Goal: Task Accomplishment & Management: Use online tool/utility

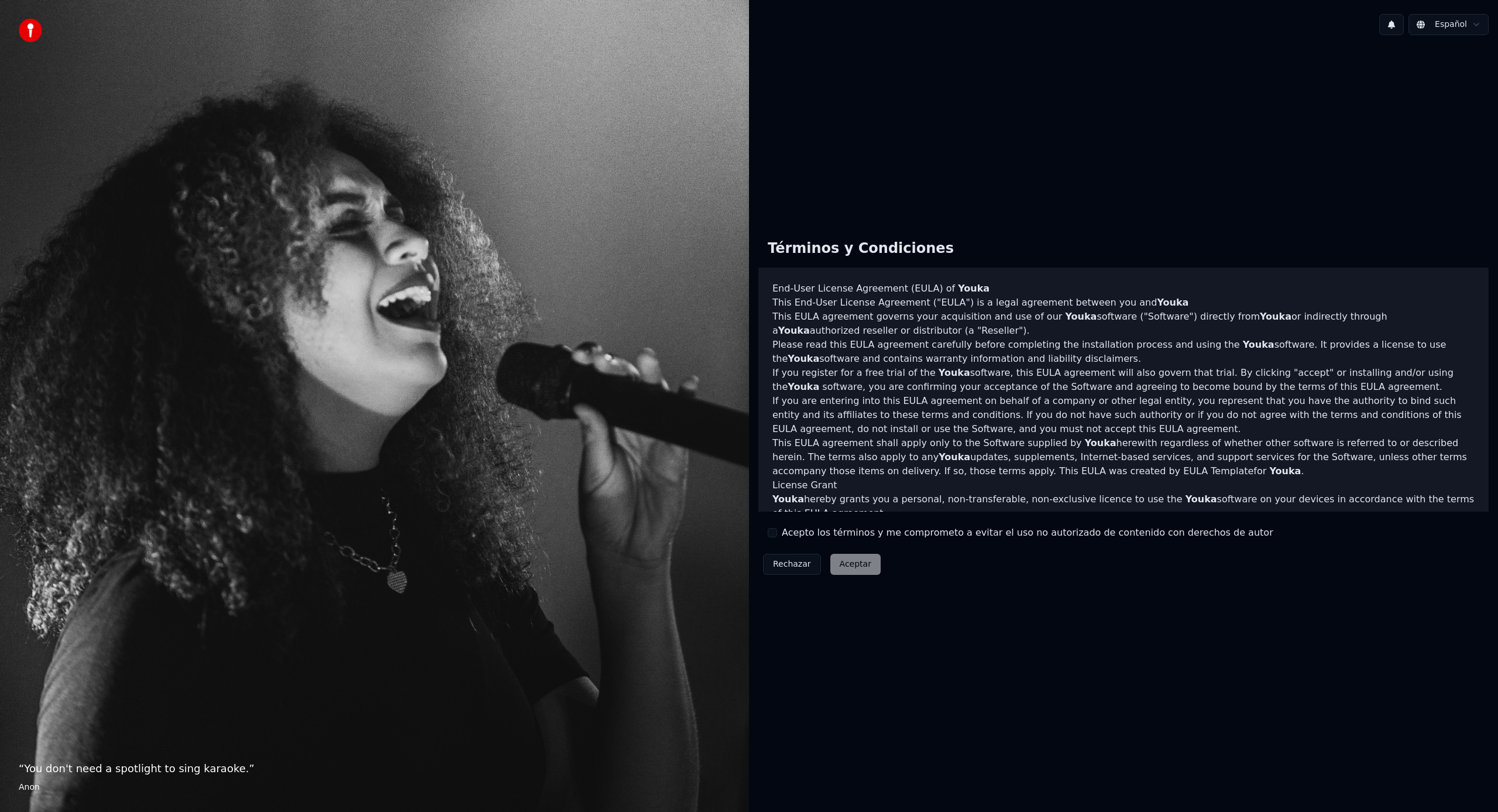
drag, startPoint x: 773, startPoint y: 531, endPoint x: 830, endPoint y: 566, distance: 66.9
click at [773, 532] on button "Acepto los términos y me comprometo a evitar el uso no autorizado de contenido …" at bounding box center [772, 532] width 9 height 9
click at [841, 561] on button "Aceptar" at bounding box center [855, 564] width 50 height 21
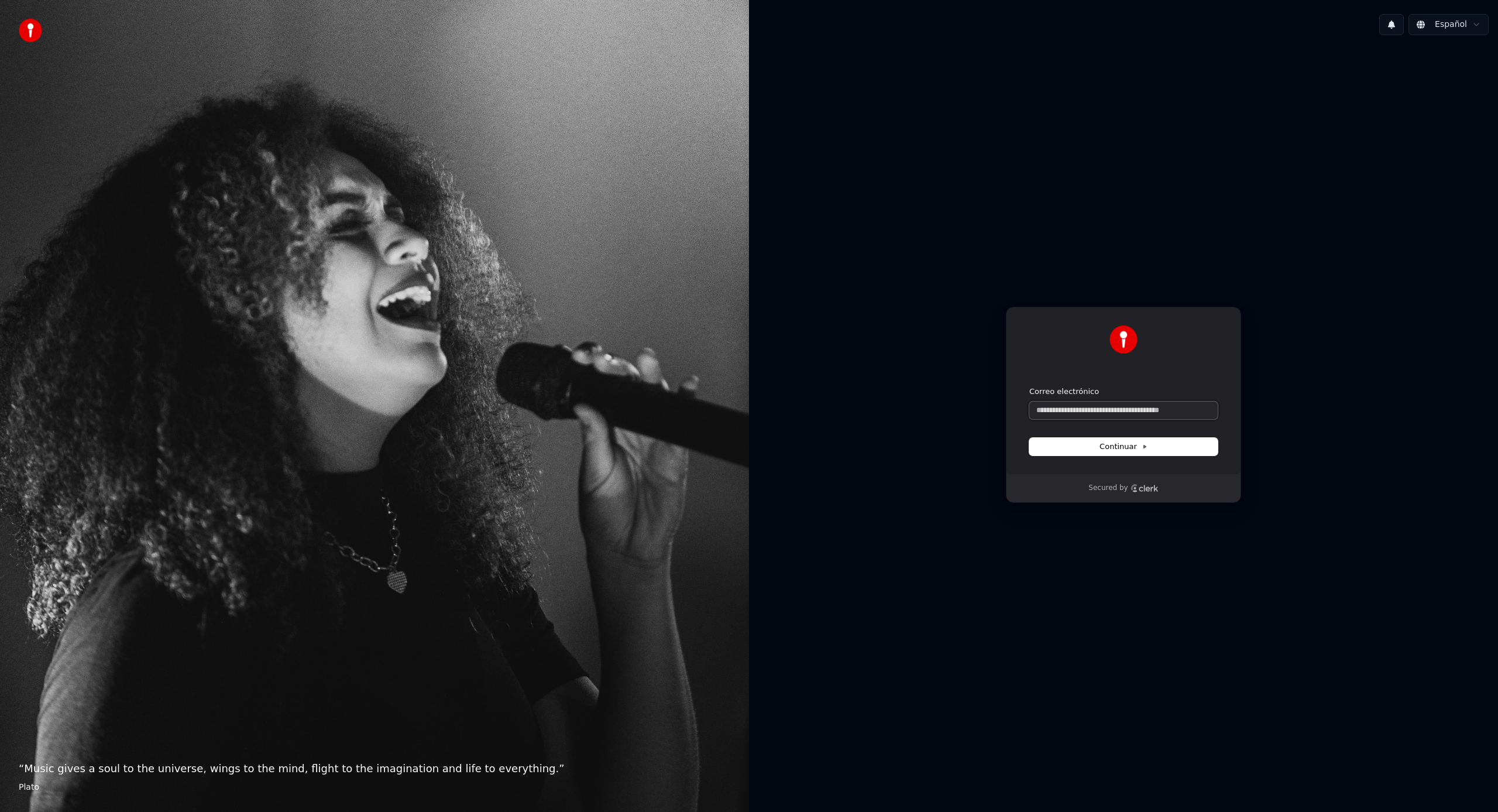
click at [1095, 412] on input "Correo electrónico" at bounding box center [1123, 410] width 189 height 18
click at [1029, 386] on button "submit" at bounding box center [1029, 386] width 0 height 0
type input "**********"
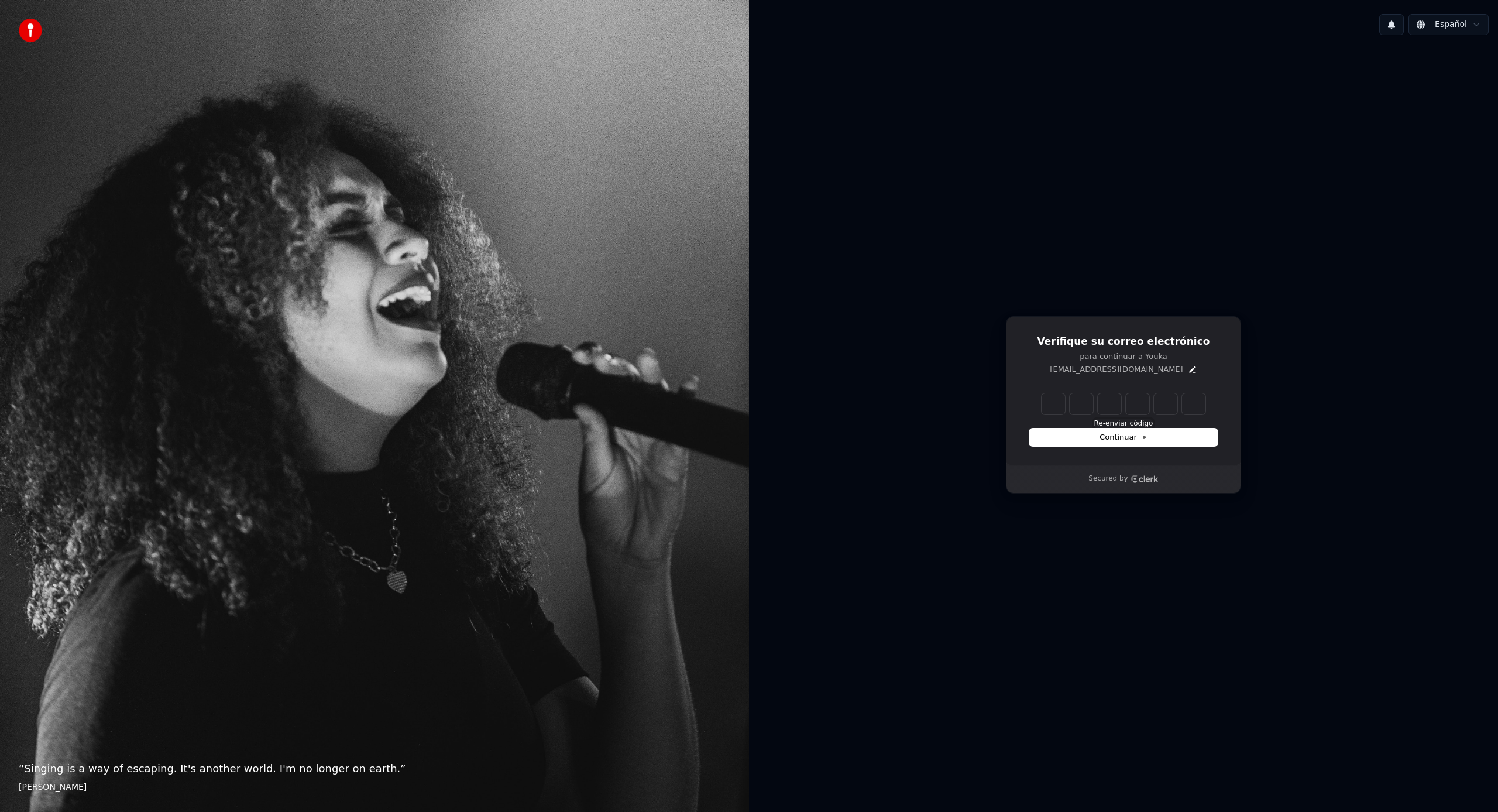
click at [1134, 424] on button "Re-enviar código" at bounding box center [1123, 424] width 59 height 9
click at [1054, 408] on input "Enter verification code" at bounding box center [1135, 404] width 187 height 21
type input "******"
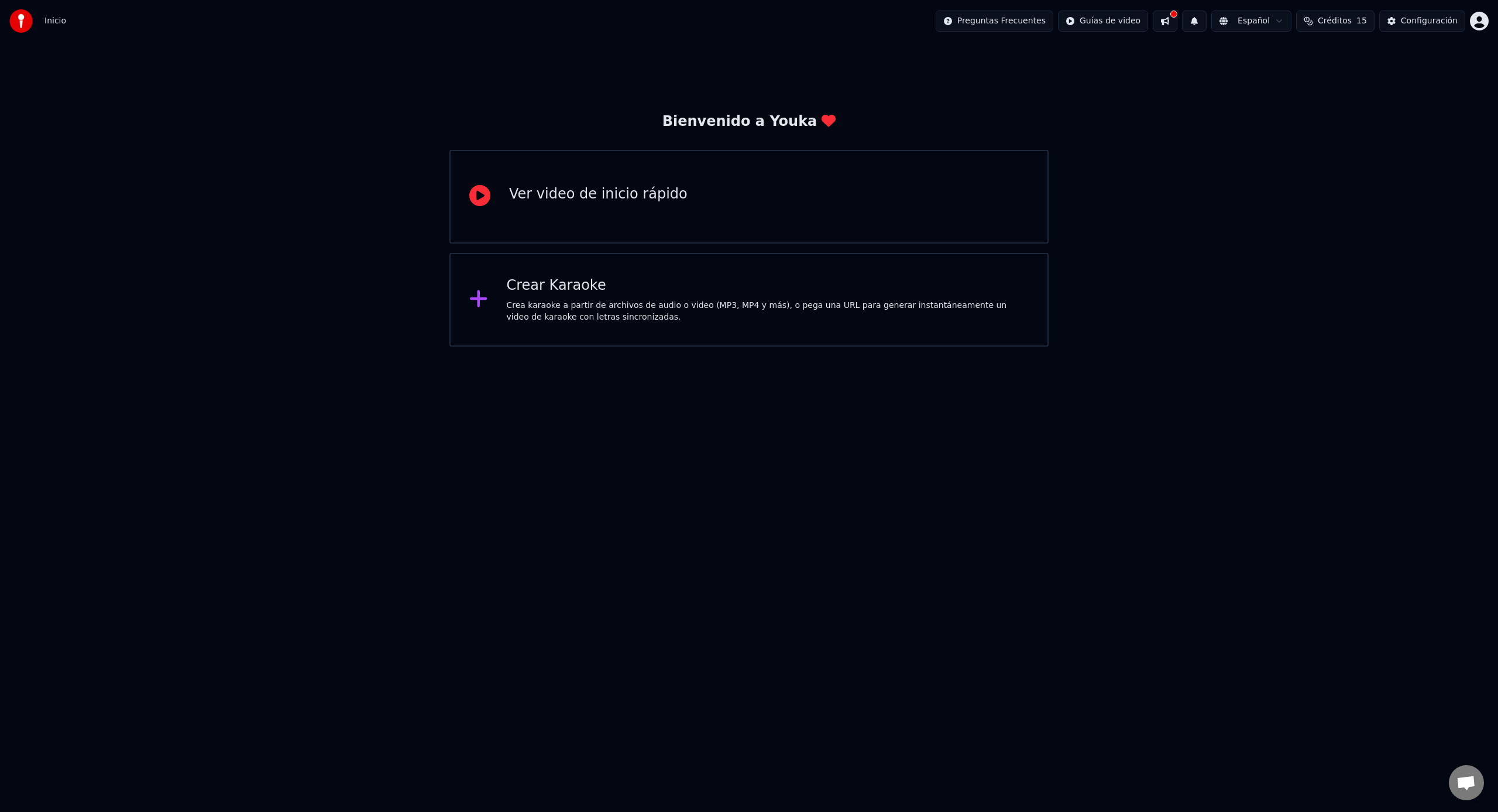
click at [612, 221] on div "Ver video de inicio rápido" at bounding box center [749, 196] width 600 height 94
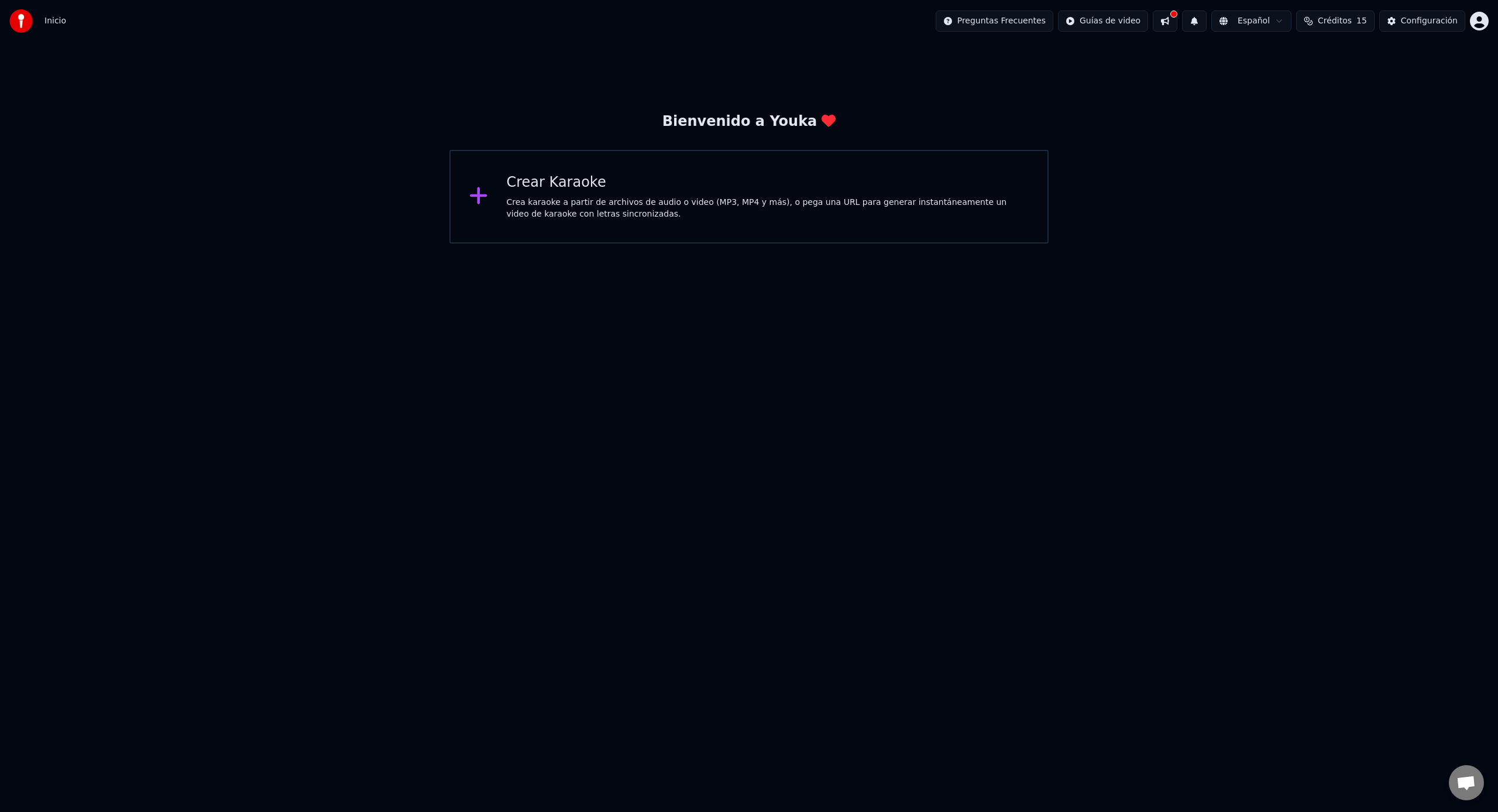
click at [594, 202] on div "Crea karaoke a partir de archivos de audio o video (MP3, MP4 y más), o pega una…" at bounding box center [767, 208] width 523 height 24
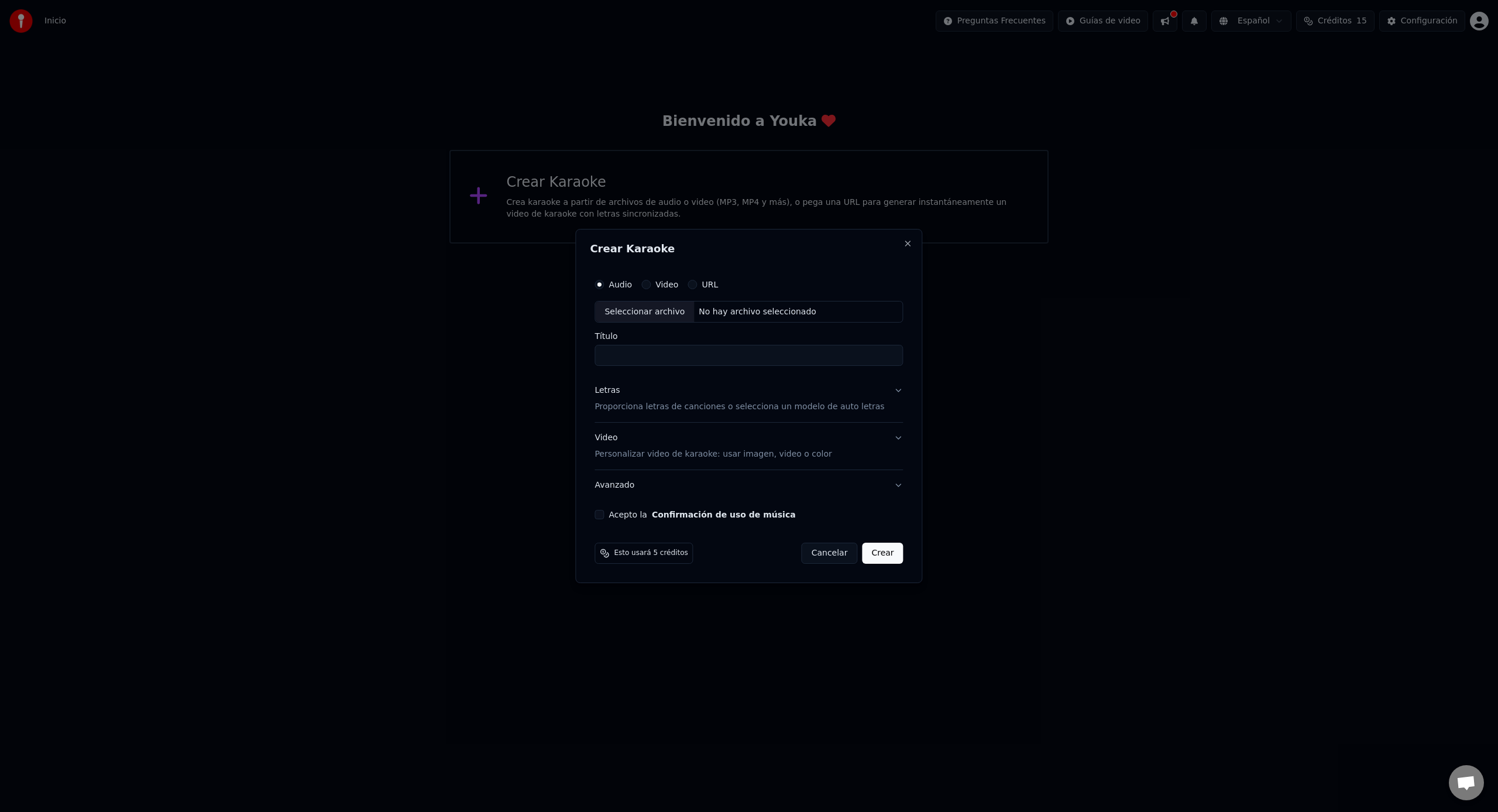
click at [718, 315] on div "No hay archivo seleccionado" at bounding box center [758, 312] width 127 height 11
click at [668, 312] on div "Seleccionar archivo" at bounding box center [644, 312] width 99 height 21
type input "**********"
click at [848, 314] on div "/Volumes/2TB/[PERSON_NAME]/[PERSON_NAME] (ProRes HD).mp4" at bounding box center [794, 312] width 199 height 11
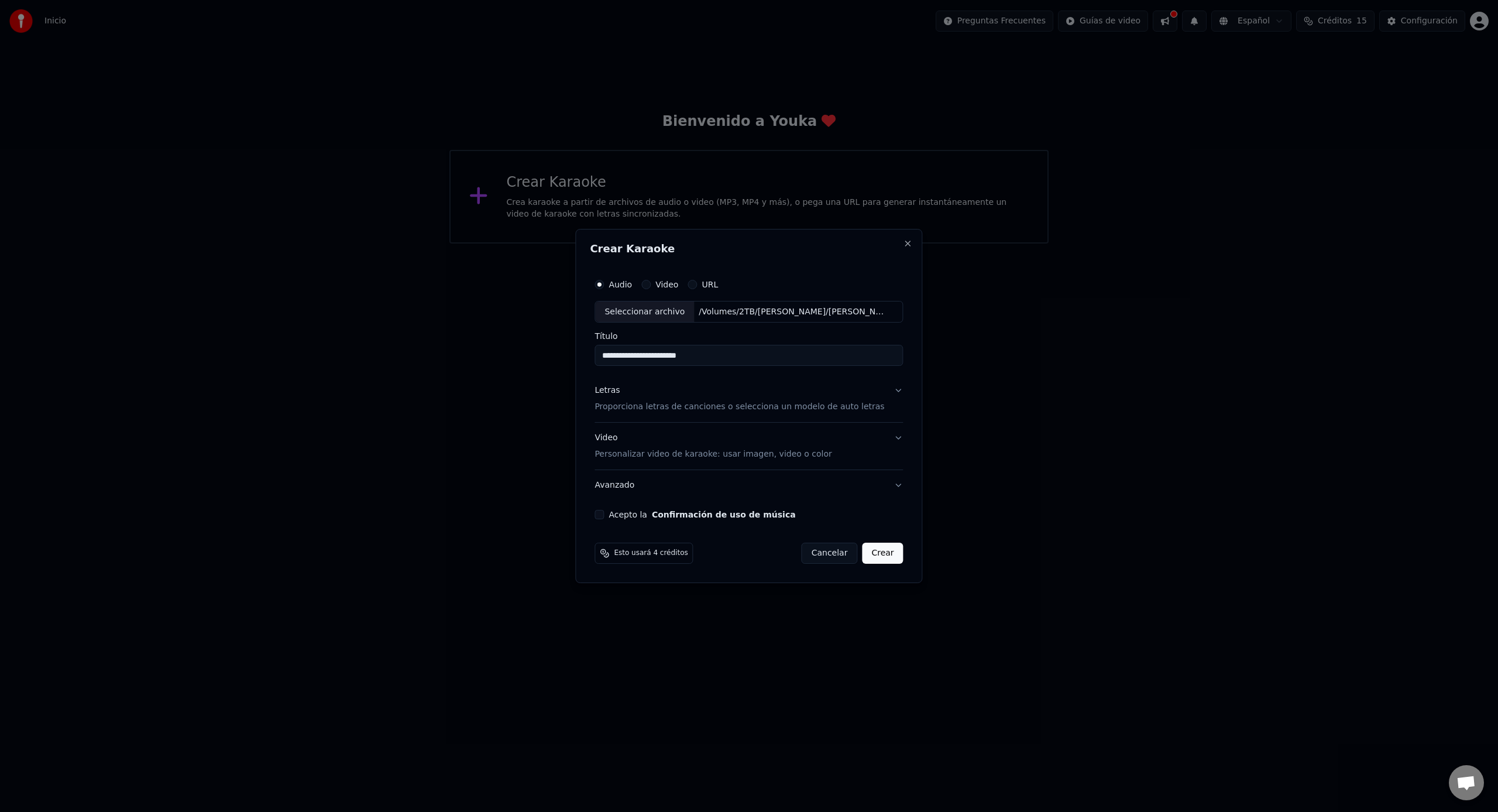
click at [720, 315] on div "/Volumes/2TB/[PERSON_NAME]/[PERSON_NAME] (ProRes HD).mp4" at bounding box center [794, 312] width 199 height 11
click at [727, 408] on p "Proporciona letras de canciones o selecciona un modelo de auto letras" at bounding box center [739, 407] width 289 height 11
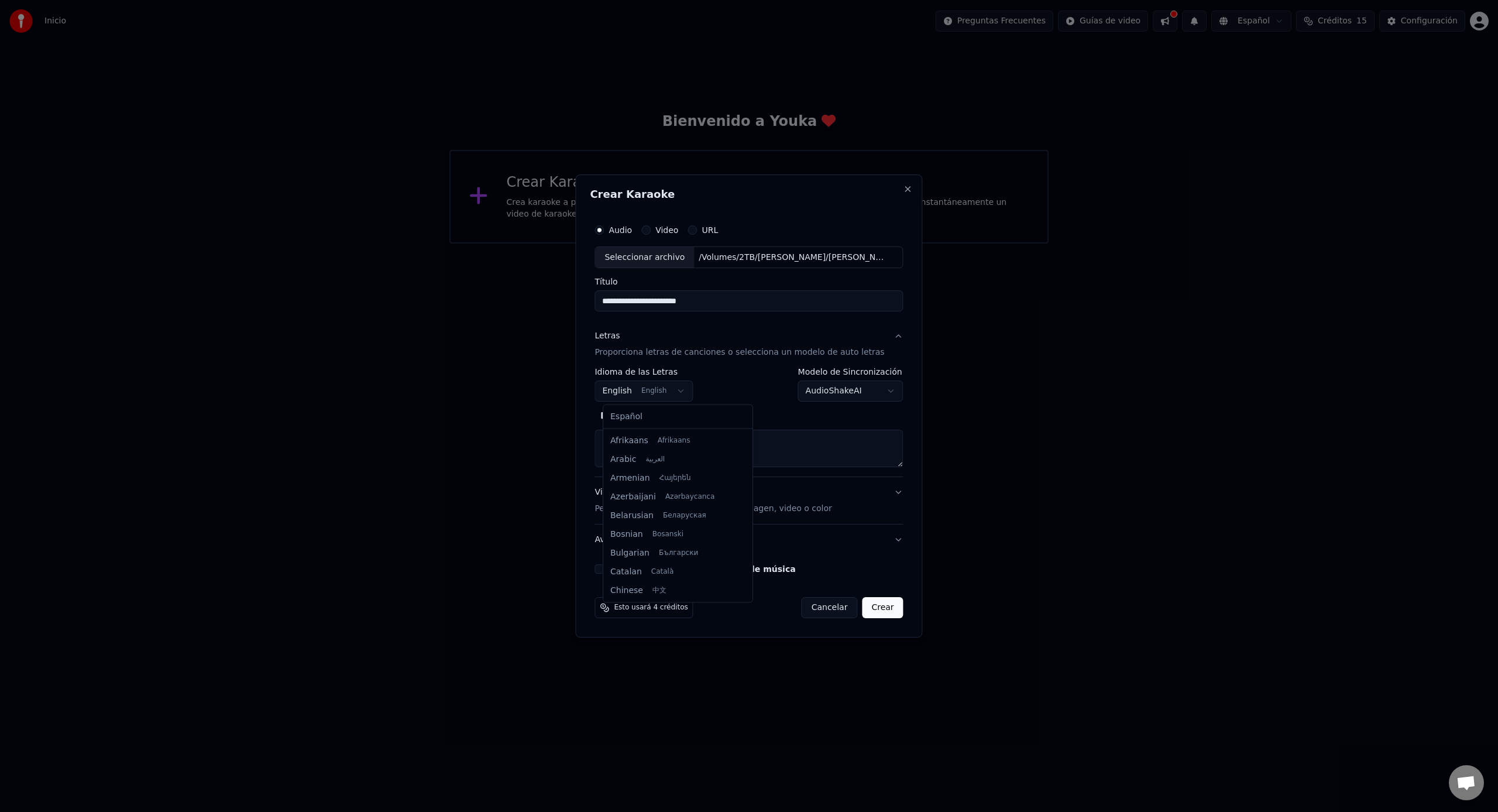
click at [671, 244] on body "**********" at bounding box center [749, 121] width 1498 height 244
select select "**"
click at [843, 244] on body "**********" at bounding box center [749, 121] width 1498 height 244
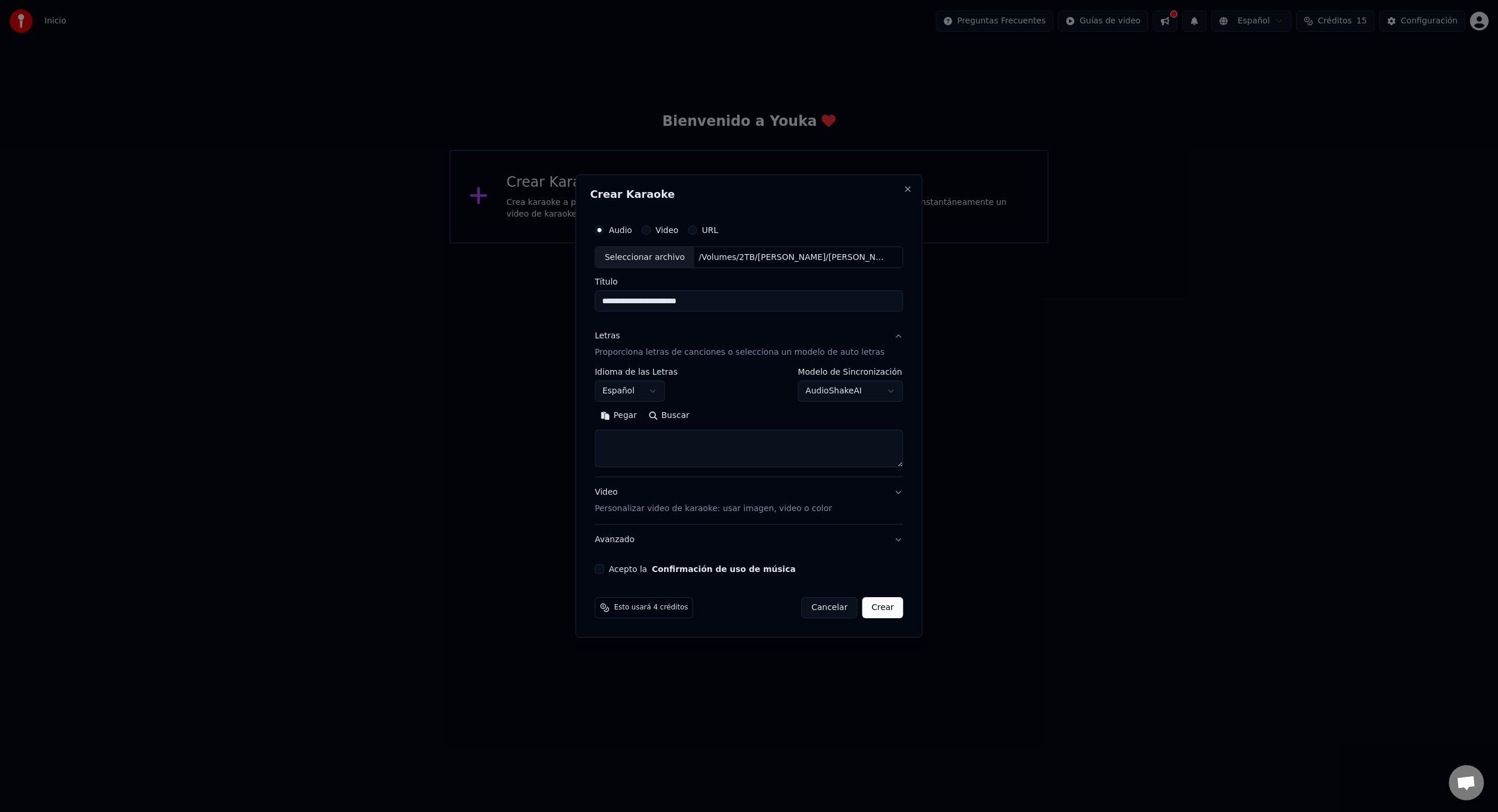
click at [696, 441] on textarea at bounding box center [749, 448] width 308 height 37
click at [675, 444] on textarea at bounding box center [749, 448] width 308 height 37
paste textarea "**********"
type textarea "**********"
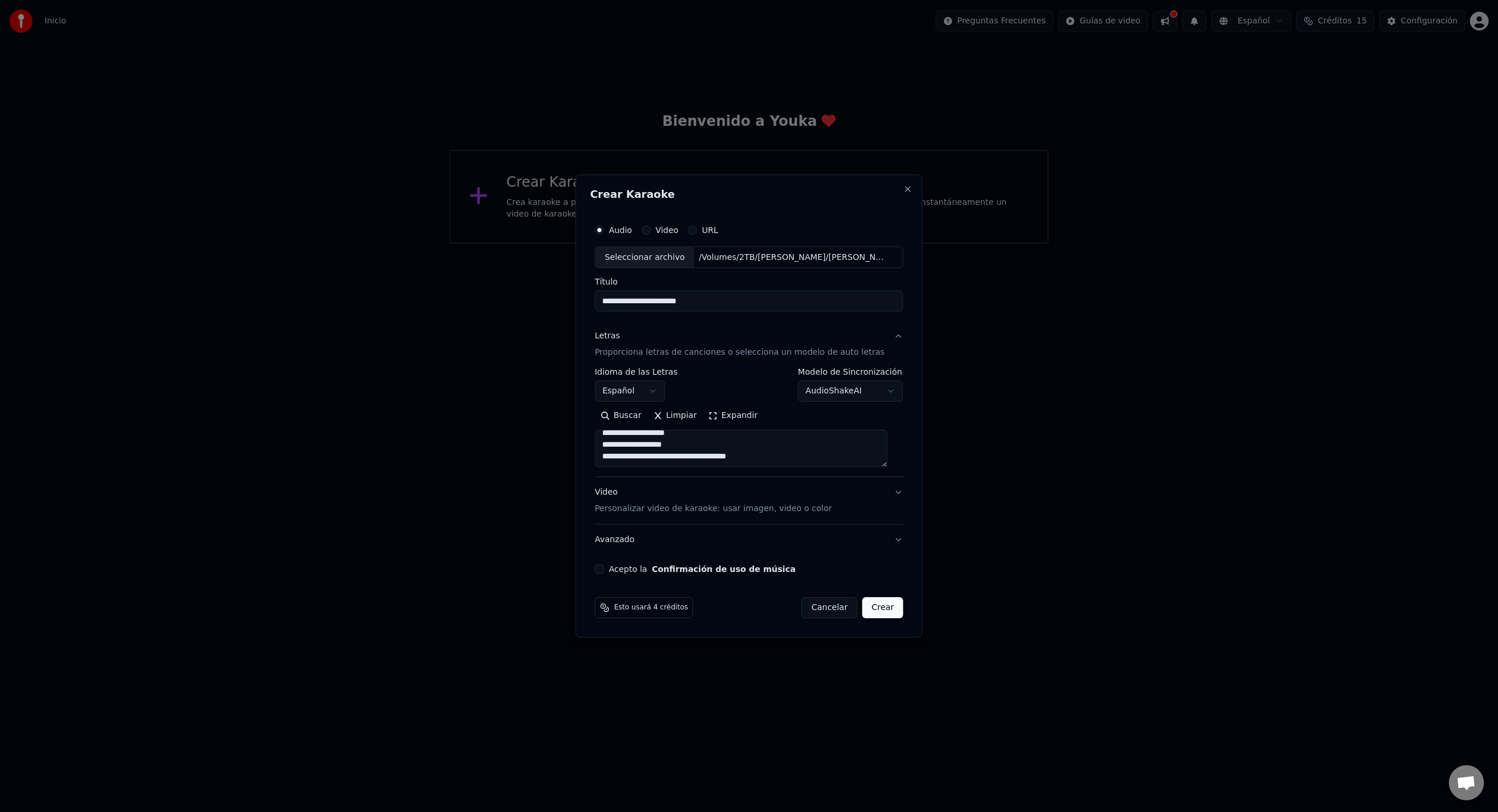
click at [804, 509] on p "Personalizar video de karaoke: usar imagen, video o color" at bounding box center [713, 508] width 237 height 11
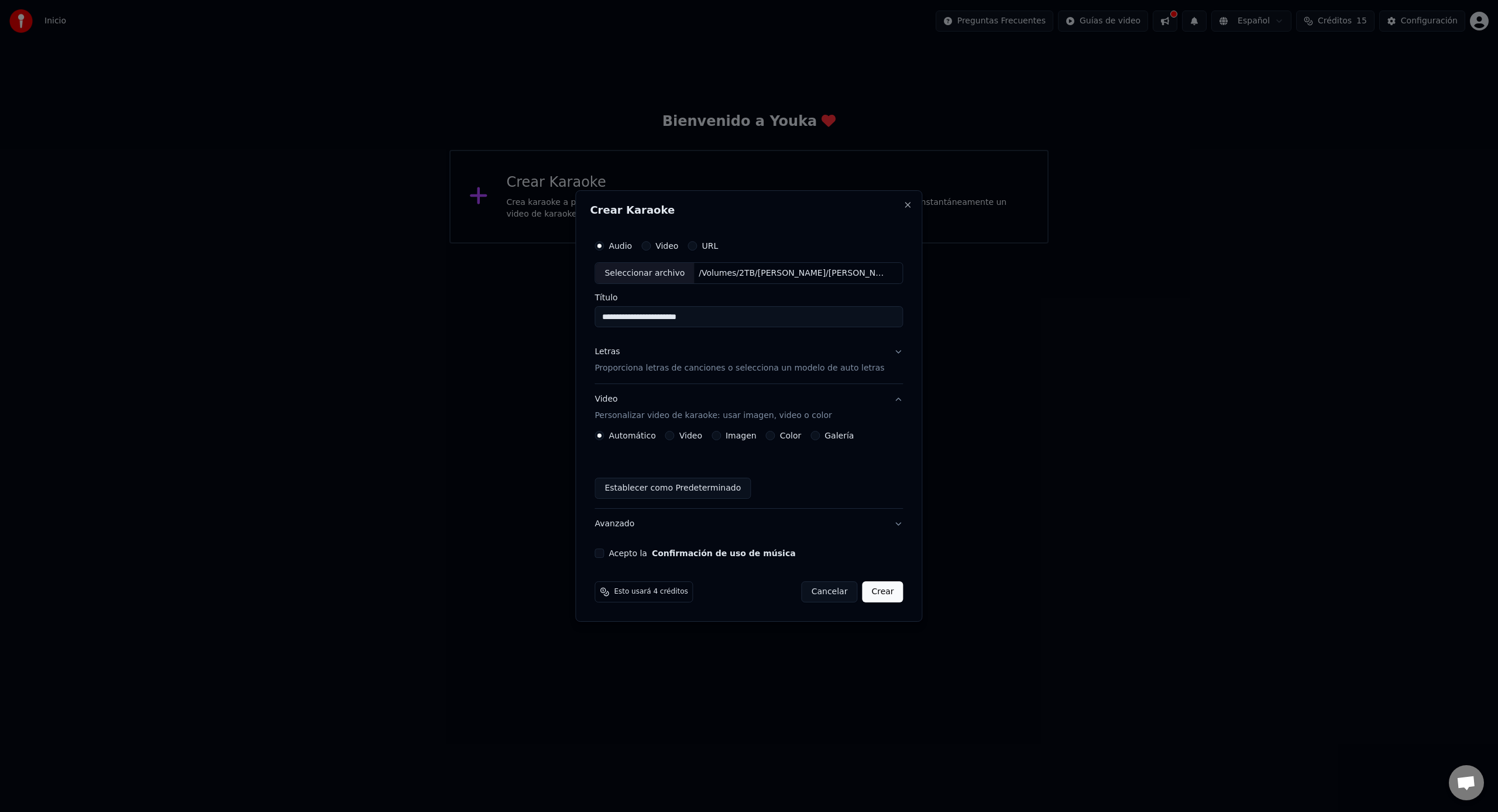
click at [675, 437] on button "Video" at bounding box center [670, 435] width 9 height 9
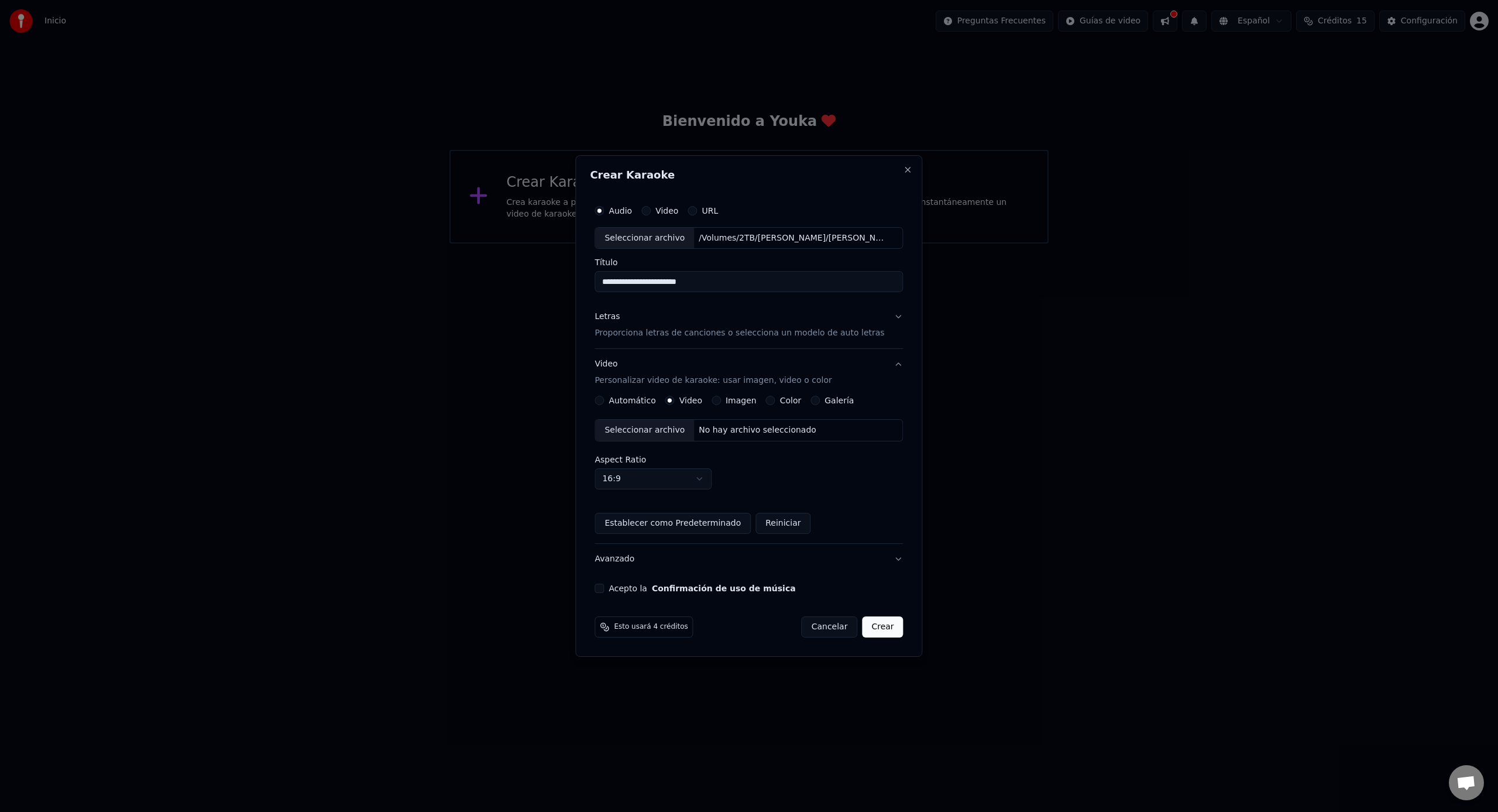
click at [604, 591] on button "Acepto la Confirmación de uso de música" at bounding box center [600, 588] width 9 height 9
click at [869, 628] on button "Crear" at bounding box center [882, 627] width 41 height 21
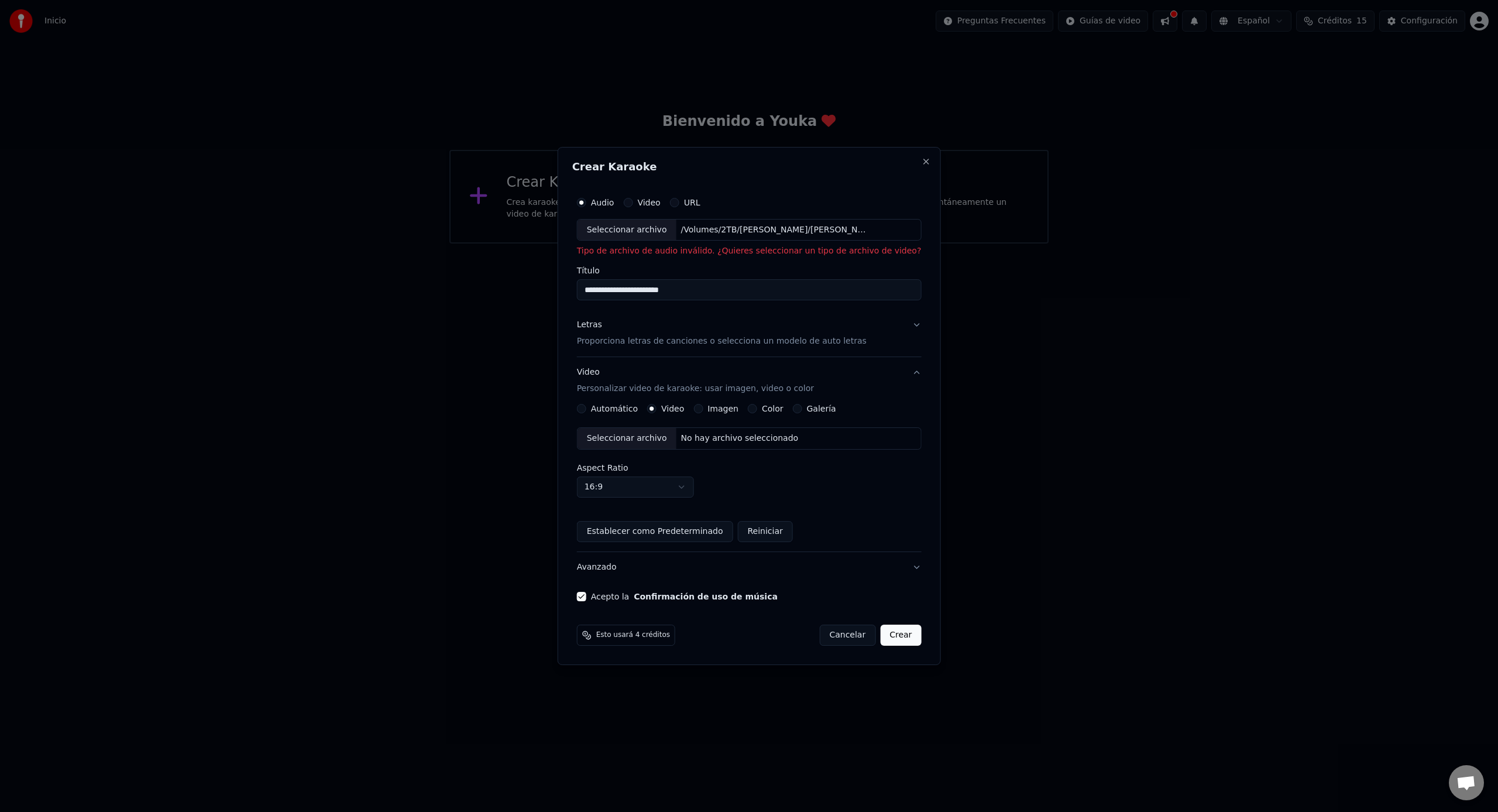
click at [682, 249] on p "Tipo de archivo de audio inválido. ¿Quieres seleccionar un tipo de archivo de v…" at bounding box center [749, 251] width 344 height 11
click at [688, 252] on p "Tipo de archivo de audio inválido. ¿Quieres seleccionar un tipo de archivo de v…" at bounding box center [749, 251] width 344 height 11
click at [745, 252] on p "Tipo de archivo de audio inválido. ¿Quieres seleccionar un tipo de archivo de v…" at bounding box center [749, 251] width 344 height 11
click at [816, 250] on p "Tipo de archivo de audio inválido. ¿Quieres seleccionar un tipo de archivo de v…" at bounding box center [749, 251] width 344 height 11
click at [891, 251] on p "Tipo de archivo de audio inválido. ¿Quieres seleccionar un tipo de archivo de v…" at bounding box center [749, 251] width 344 height 11
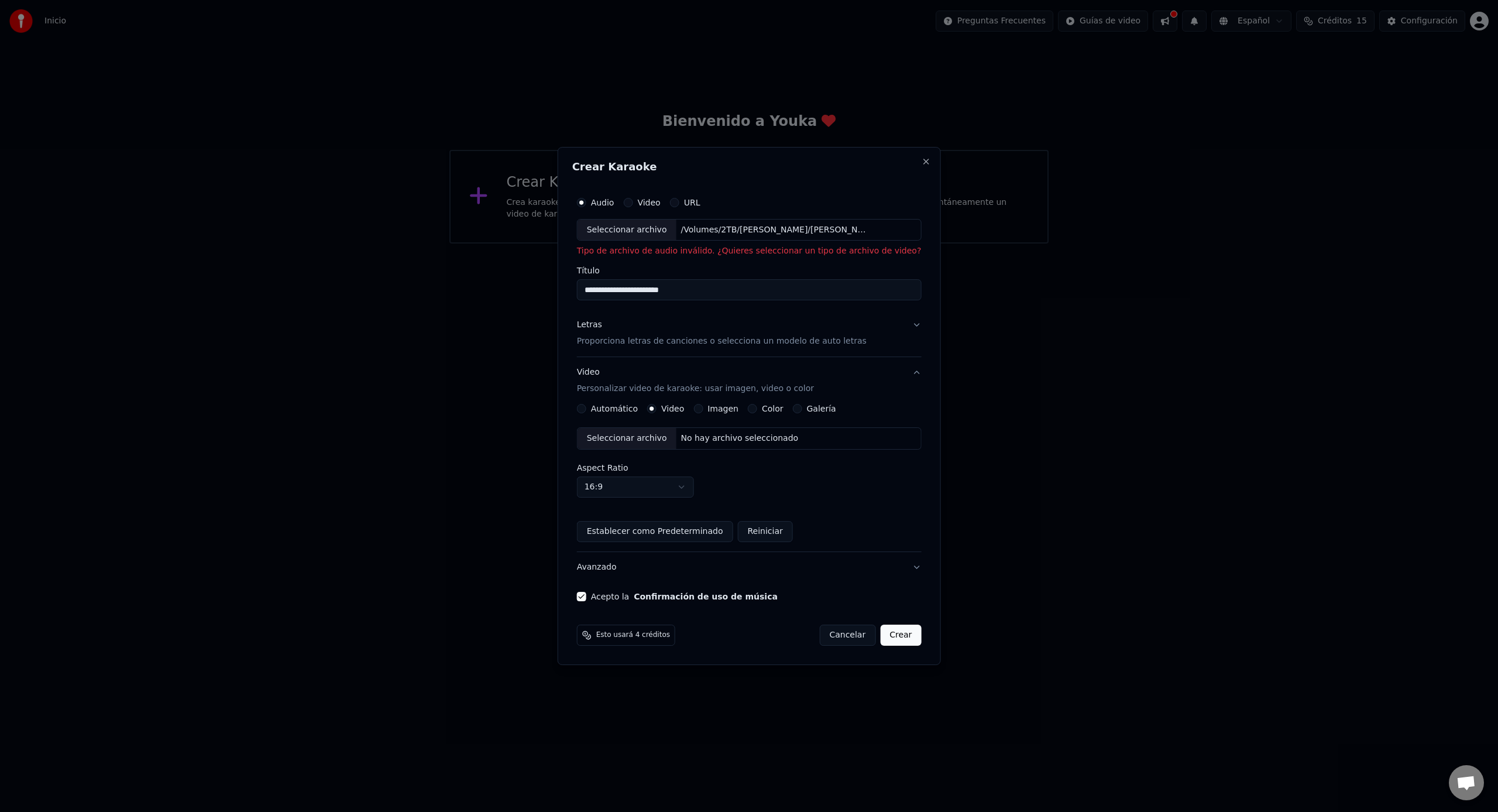
click at [763, 221] on div "Seleccionar archivo /Volumes/2TB/[PERSON_NAME]/[PERSON_NAME] (ProRes HD).mp4" at bounding box center [749, 230] width 344 height 22
click at [660, 230] on div "Seleccionar archivo" at bounding box center [627, 230] width 99 height 21
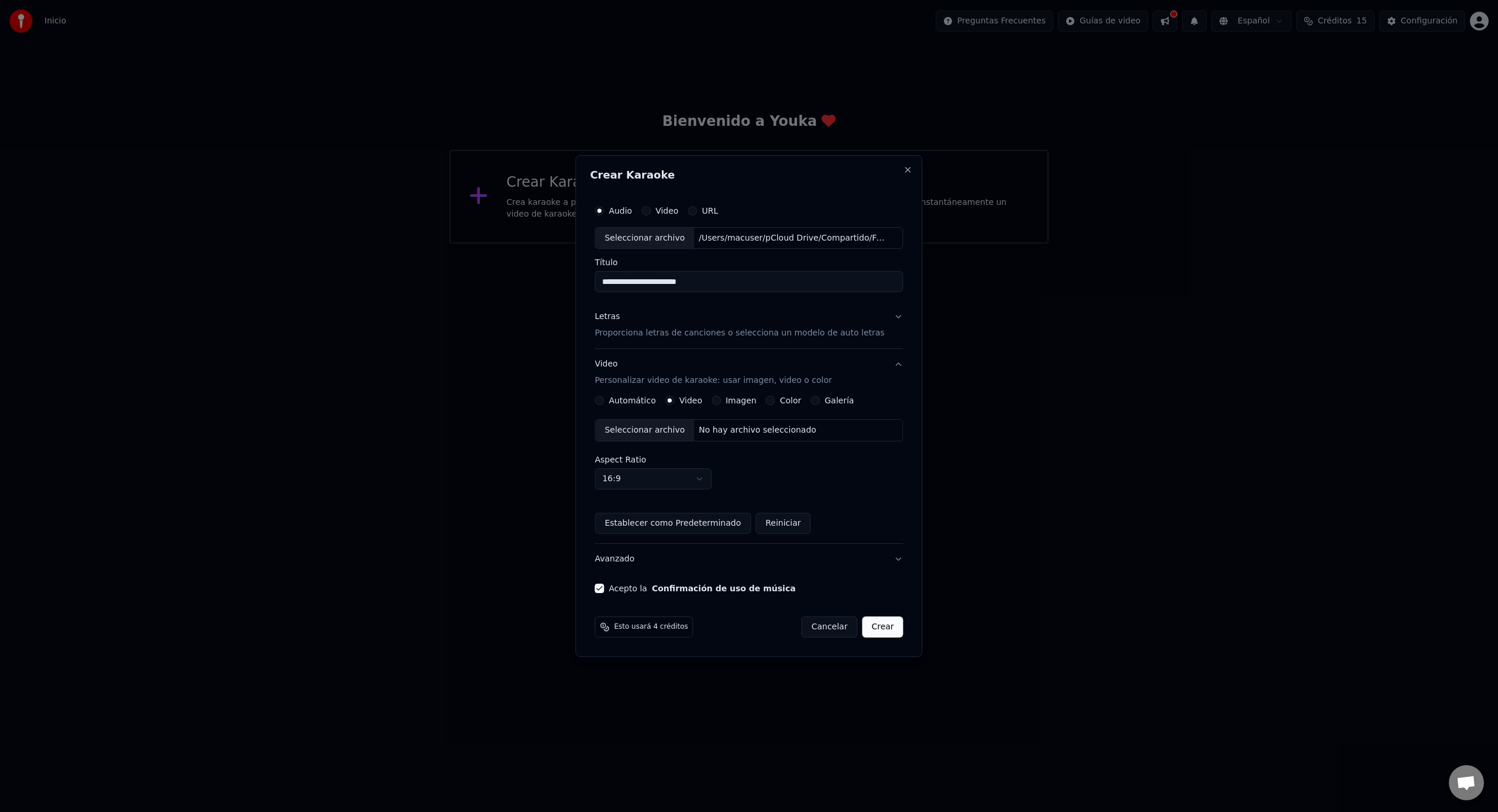
type input "**********"
click at [775, 400] on button "Color" at bounding box center [770, 400] width 9 height 9
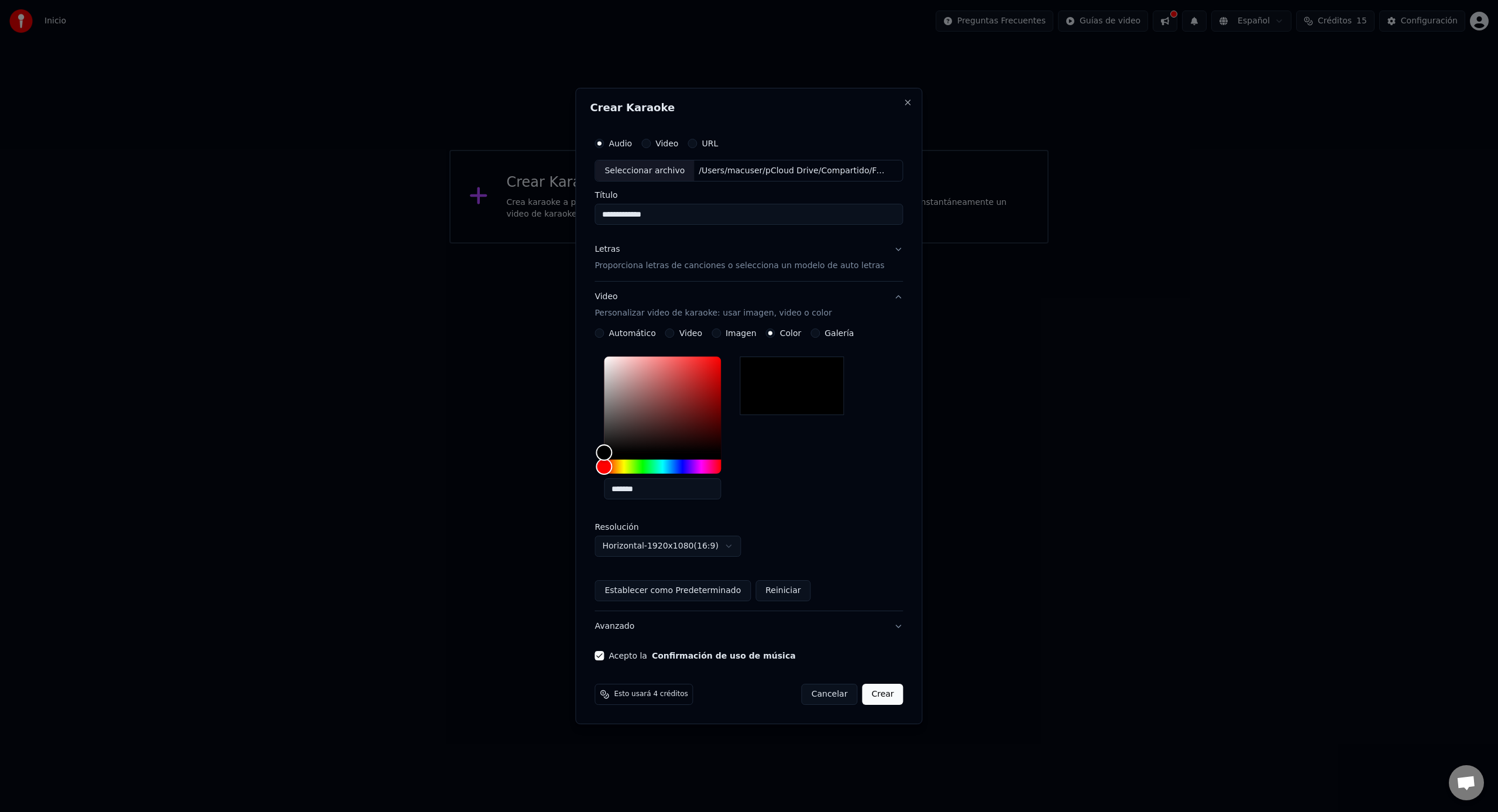
click at [864, 692] on button "Crear" at bounding box center [882, 693] width 41 height 21
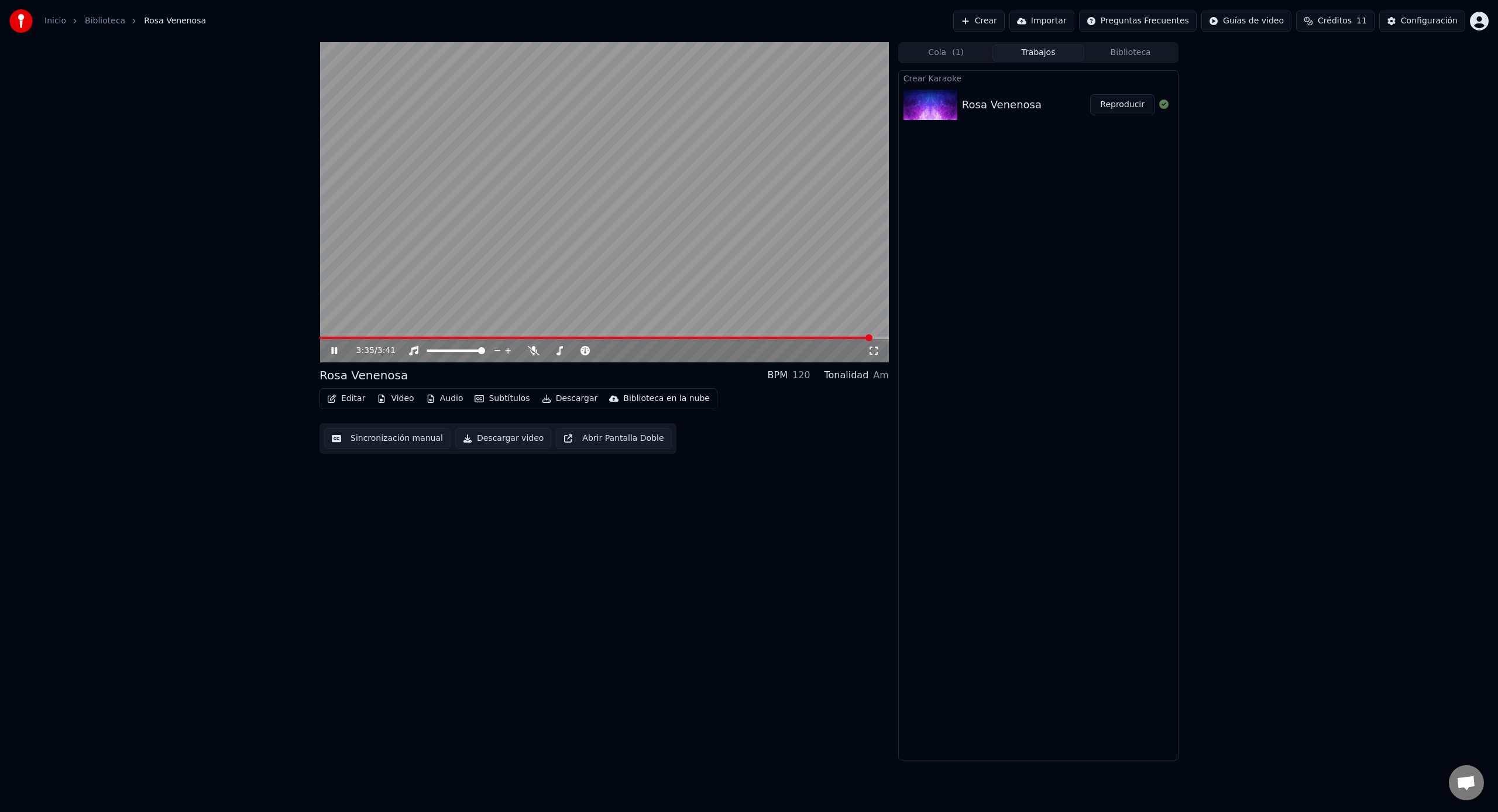
click at [332, 352] on icon at bounding box center [334, 350] width 6 height 7
click at [353, 397] on button "Editar" at bounding box center [346, 397] width 47 height 16
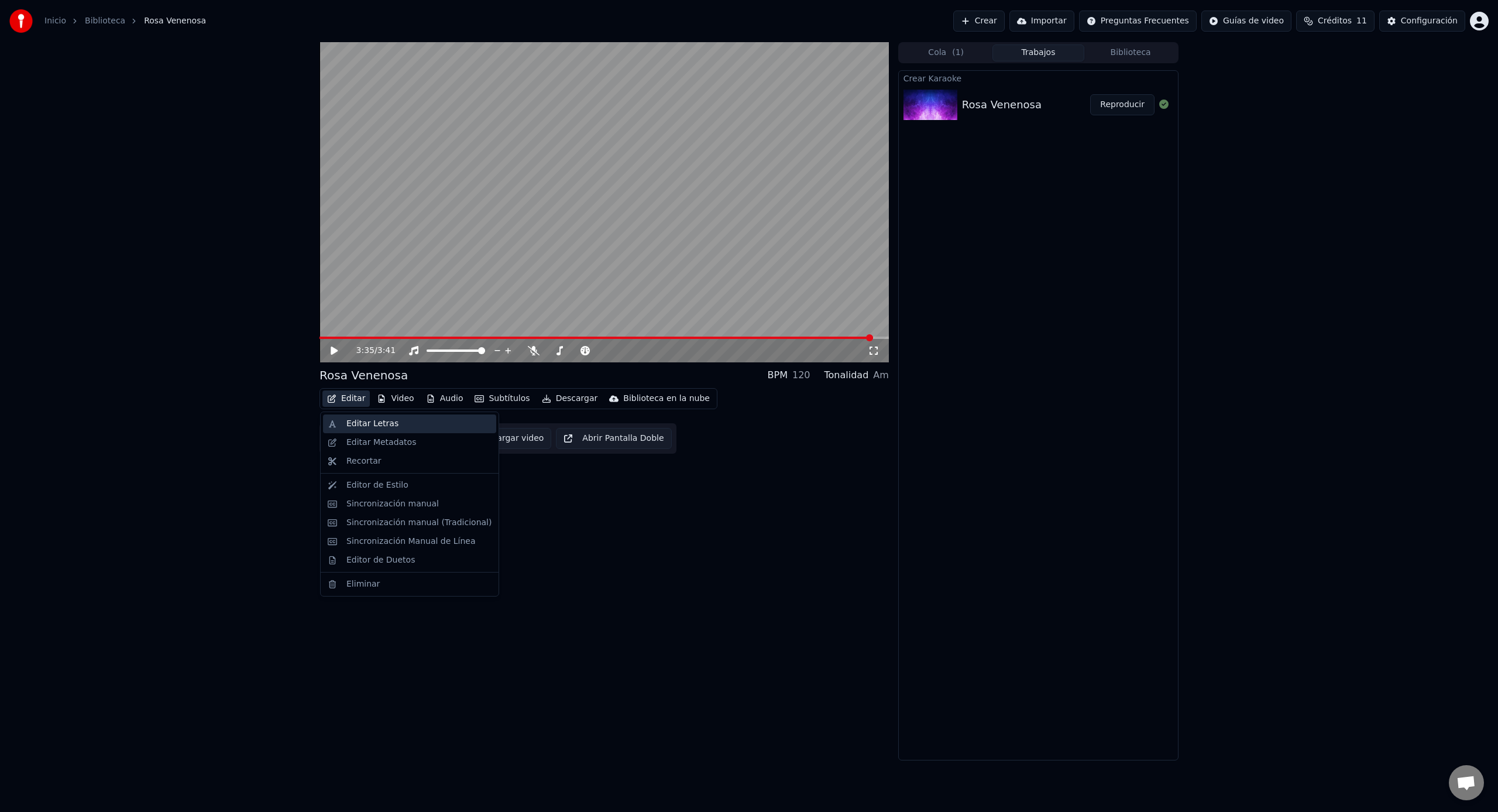
click at [364, 424] on div "Editar Letras" at bounding box center [372, 423] width 52 height 11
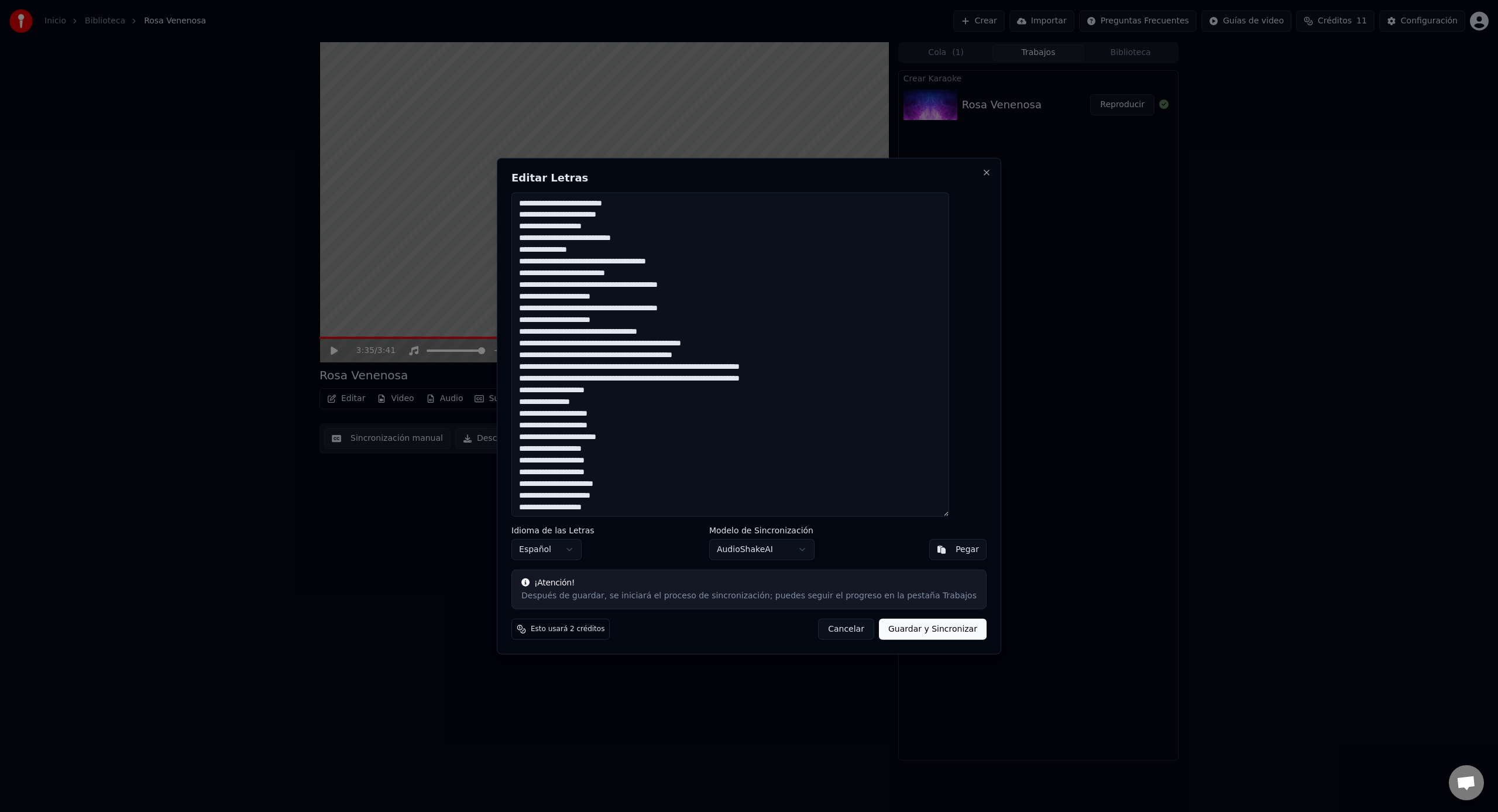
click at [836, 633] on button "Cancelar" at bounding box center [845, 629] width 56 height 21
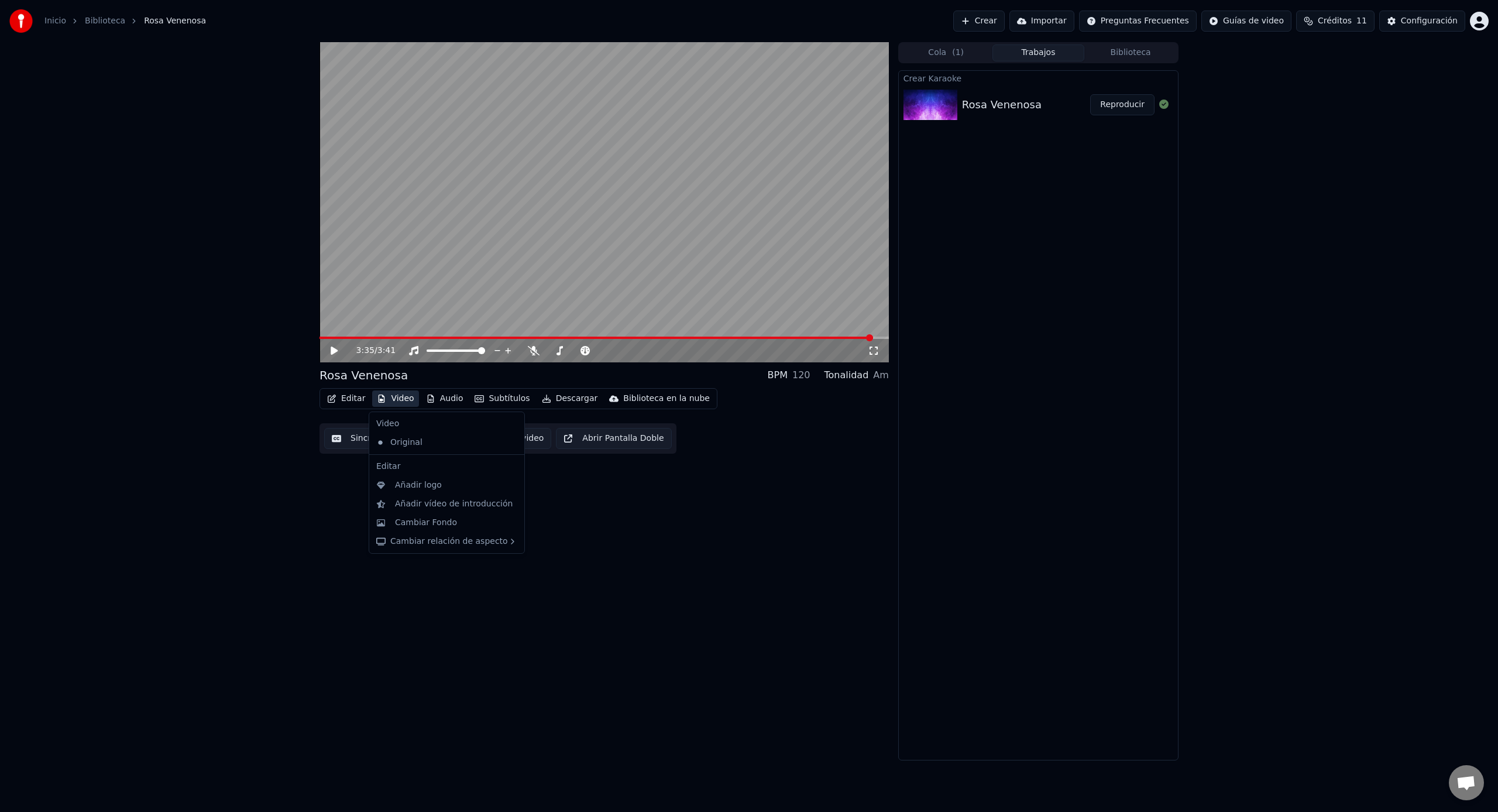
click at [632, 519] on div "3:35 / 3:41 [PERSON_NAME] Venenosa BPM 120 Tonalidad Am Editar Video Audio Subt…" at bounding box center [604, 400] width 569 height 718
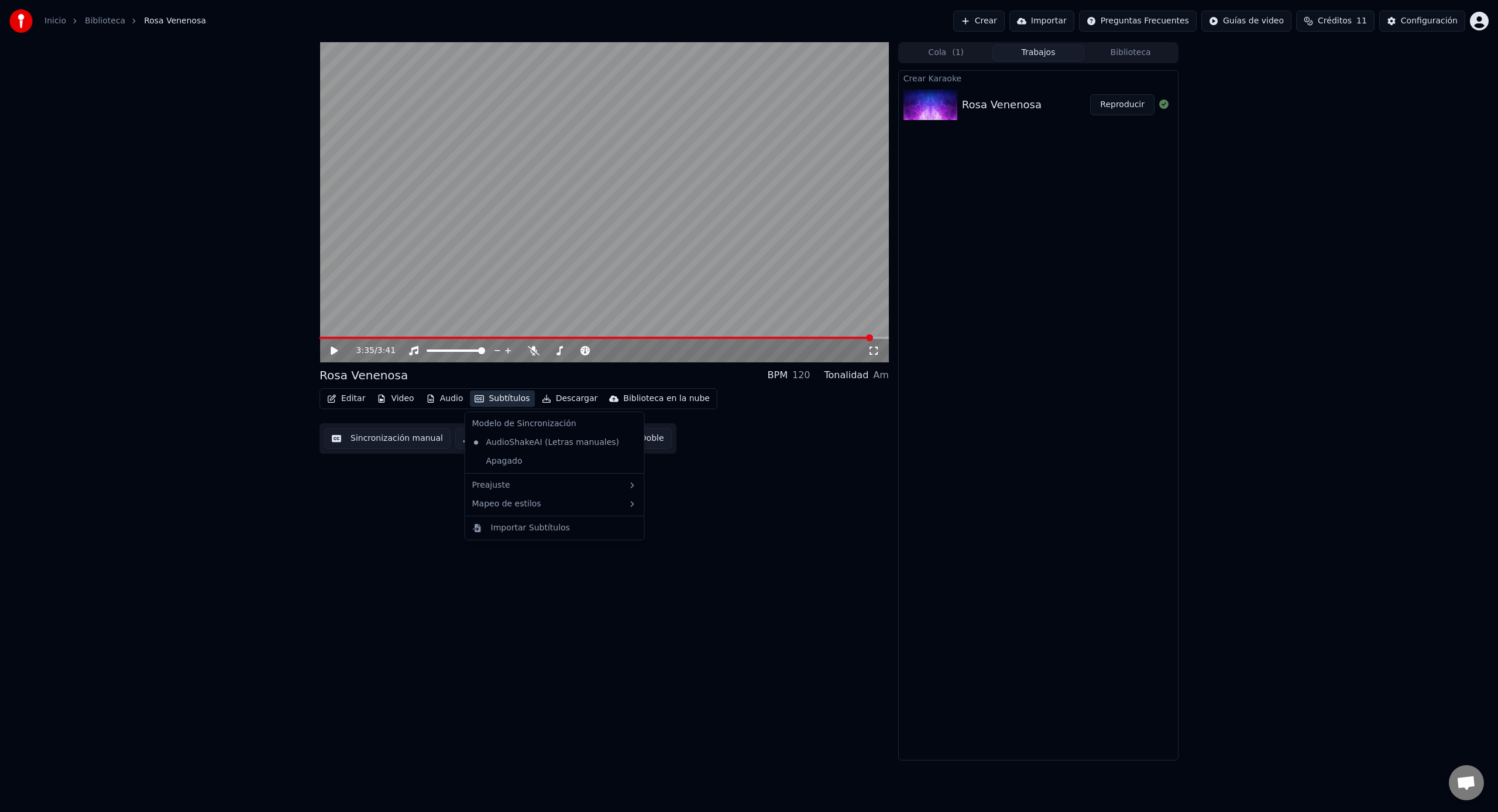
click at [499, 399] on button "Subtítulos" at bounding box center [502, 397] width 65 height 16
click at [689, 544] on div "4 Lines (Vertical)" at bounding box center [706, 544] width 147 height 19
click at [337, 352] on icon at bounding box center [334, 350] width 7 height 9
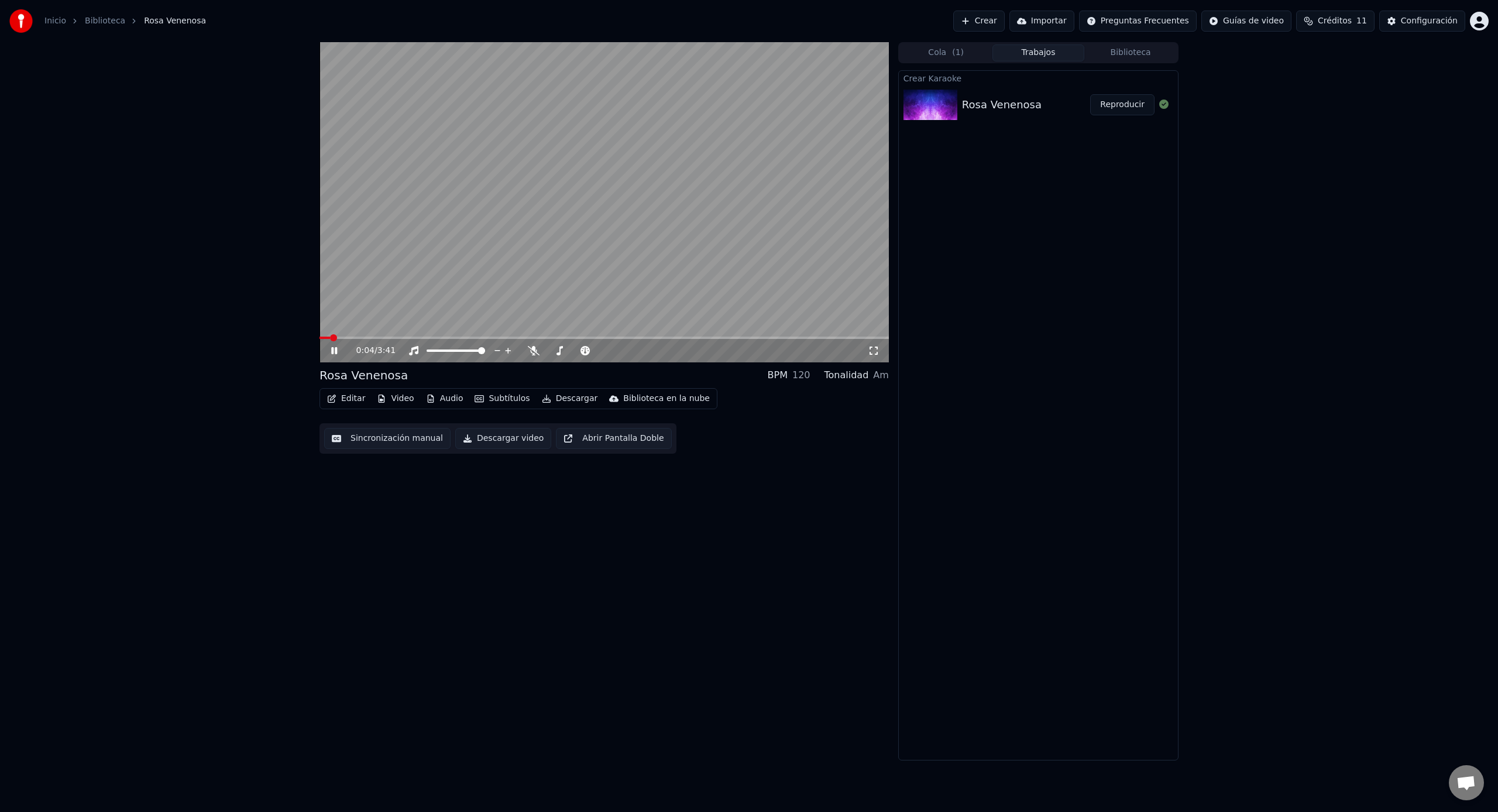
click at [335, 349] on icon at bounding box center [334, 350] width 6 height 7
click at [335, 349] on icon at bounding box center [334, 350] width 7 height 9
click at [329, 348] on icon at bounding box center [342, 351] width 28 height 9
click at [506, 402] on button "Subtítulos" at bounding box center [502, 397] width 65 height 16
click at [679, 477] on div "0:11 / 3:41 [PERSON_NAME] Venenosa BPM 120 Tonalidad Am Editar Video Audio Subt…" at bounding box center [604, 400] width 569 height 718
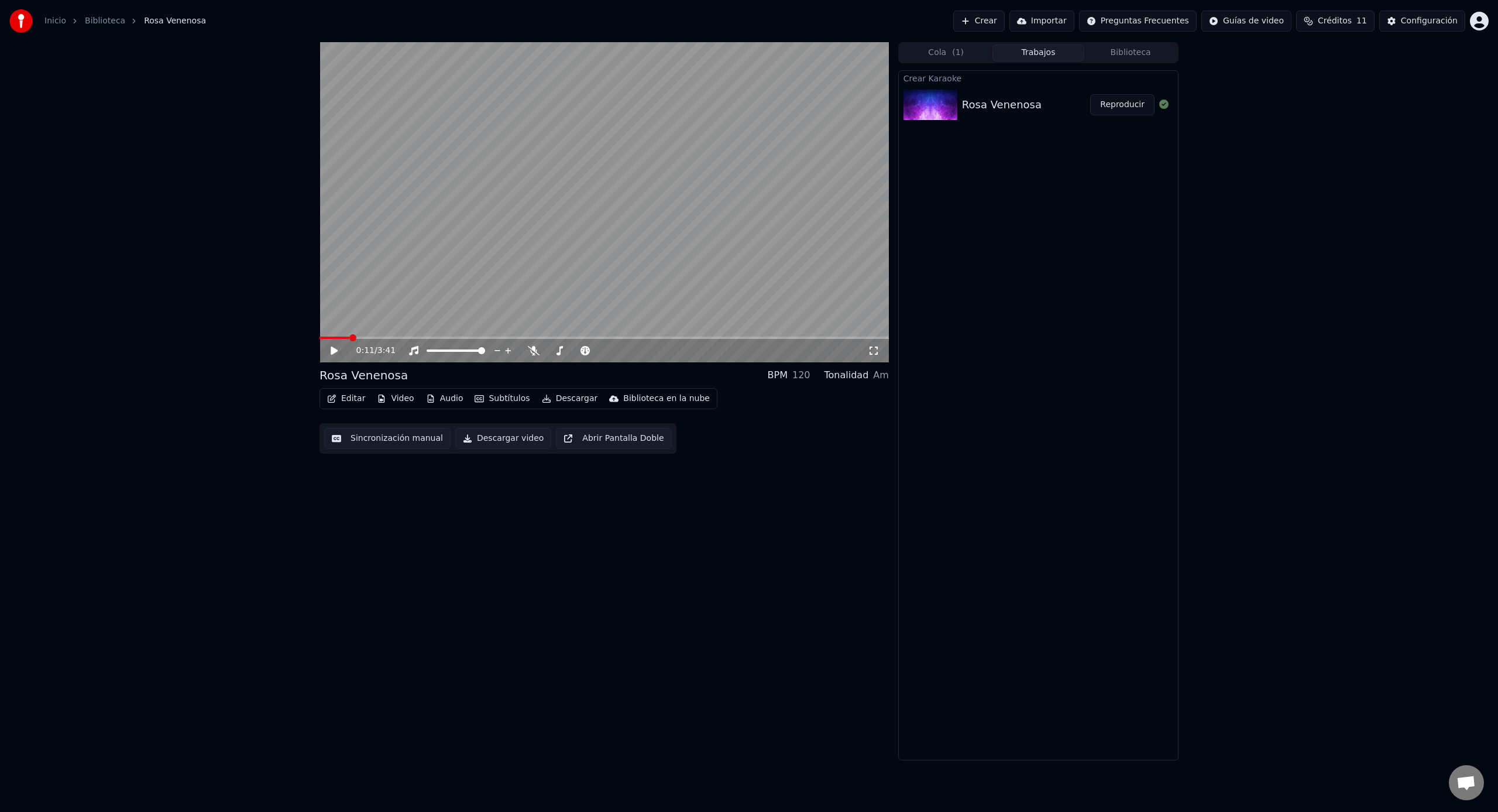
click at [417, 440] on button "Sincronización manual" at bounding box center [387, 438] width 126 height 21
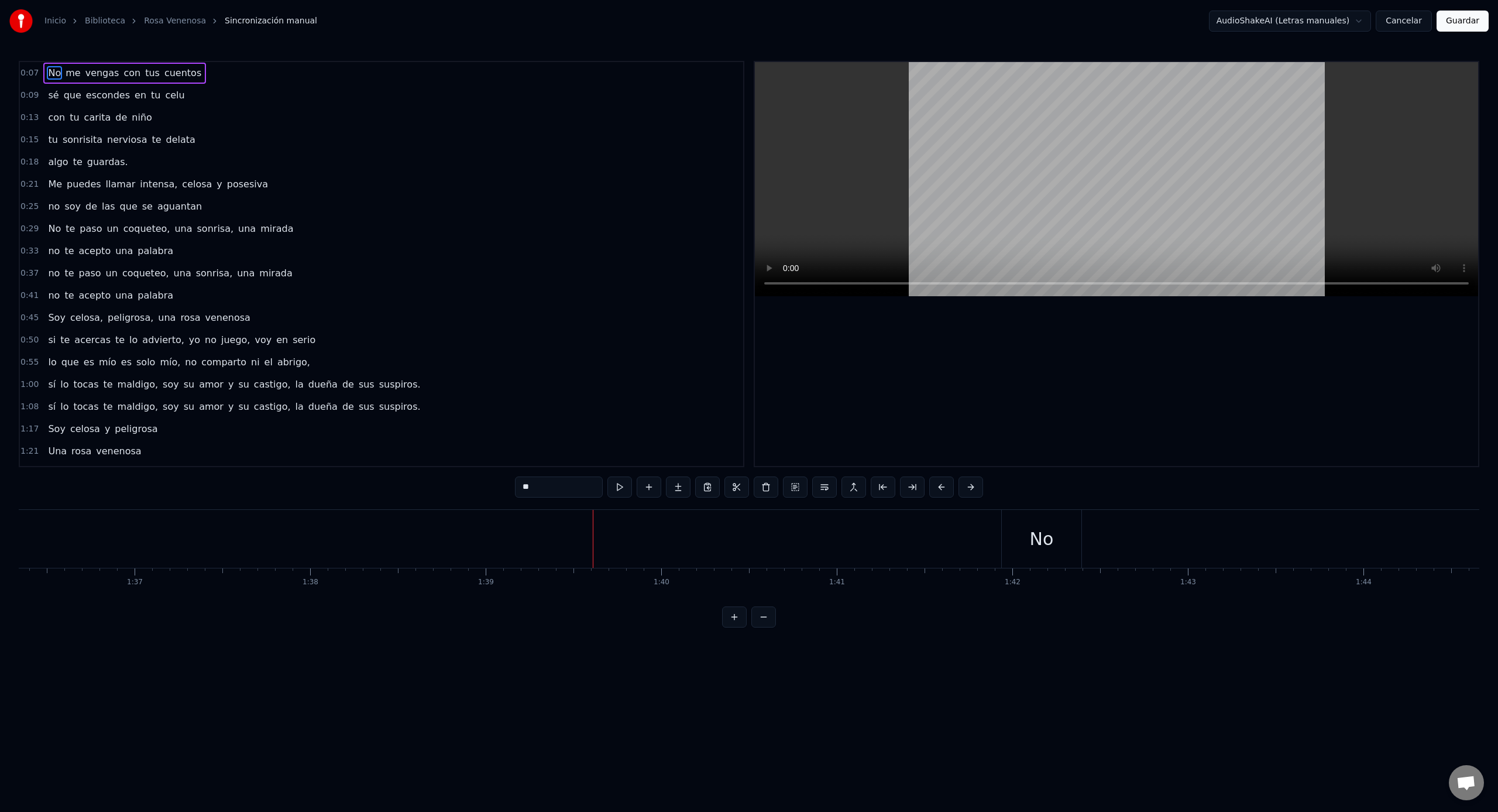
scroll to position [0, 17154]
drag, startPoint x: 800, startPoint y: 546, endPoint x: 826, endPoint y: 547, distance: 26.0
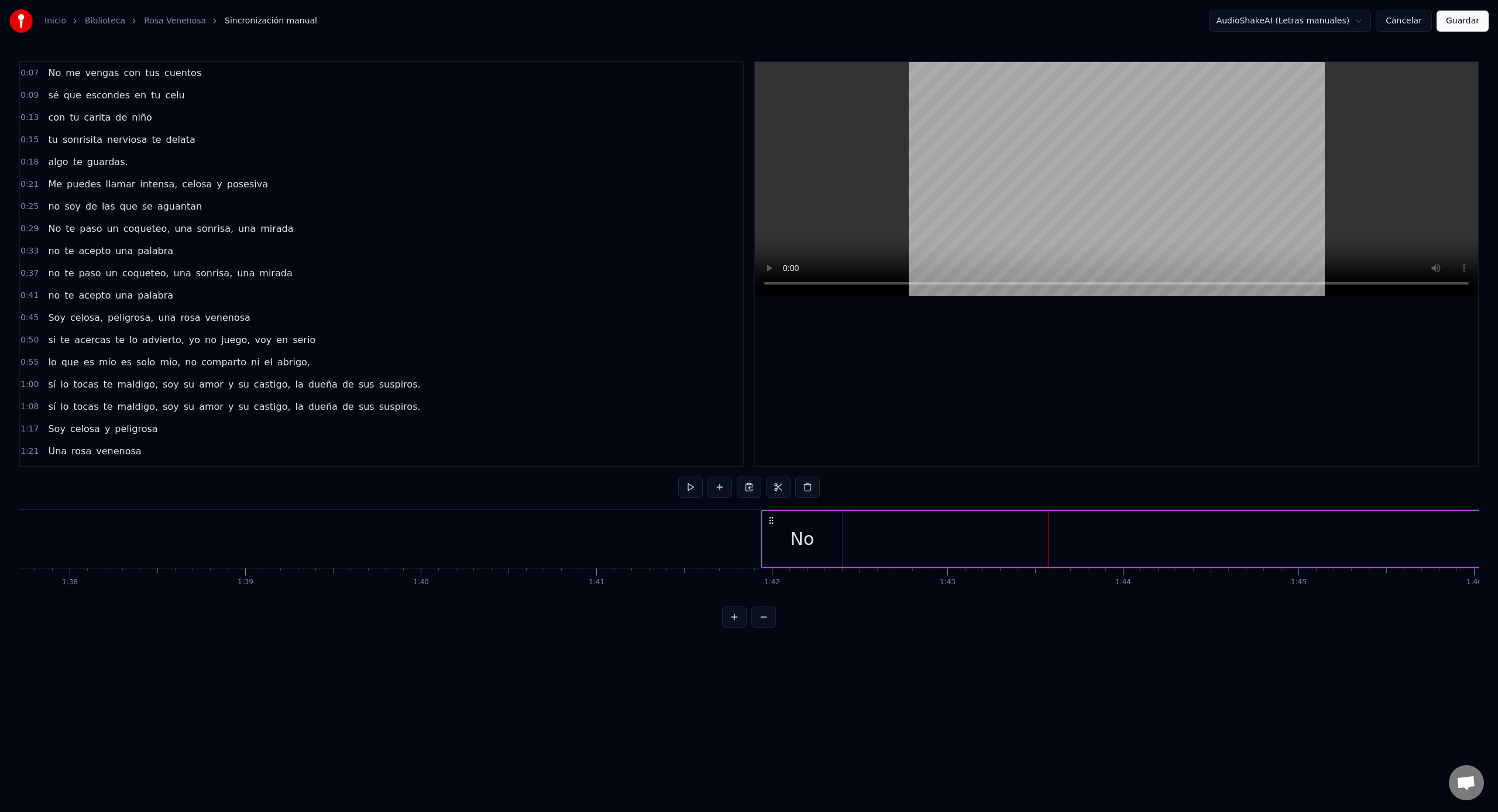
click at [763, 612] on button at bounding box center [764, 617] width 25 height 21
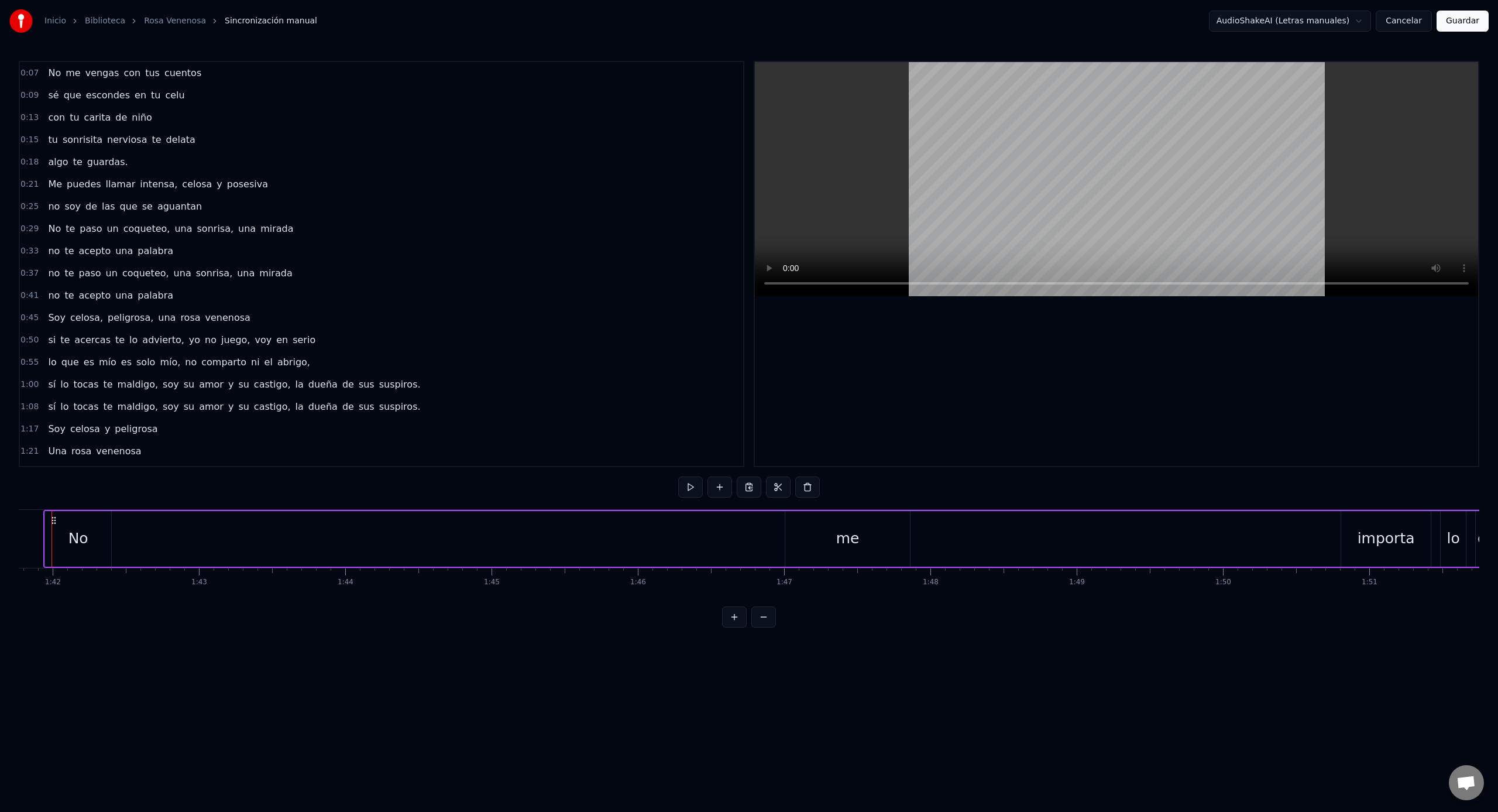
scroll to position [0, 14862]
click at [751, 606] on button at bounding box center [764, 617] width 25 height 21
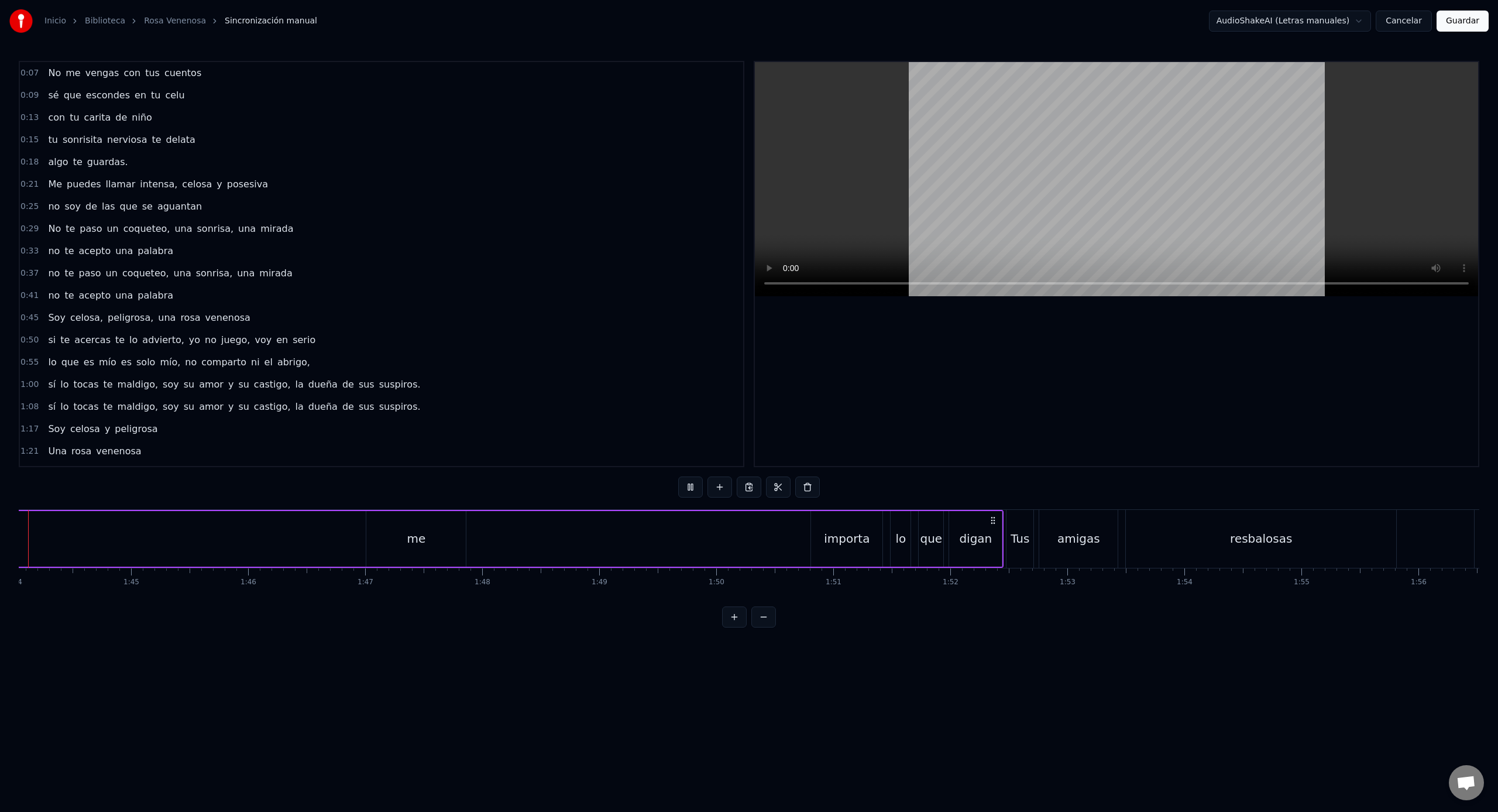
scroll to position [0, 12131]
click at [751, 606] on button at bounding box center [764, 617] width 25 height 21
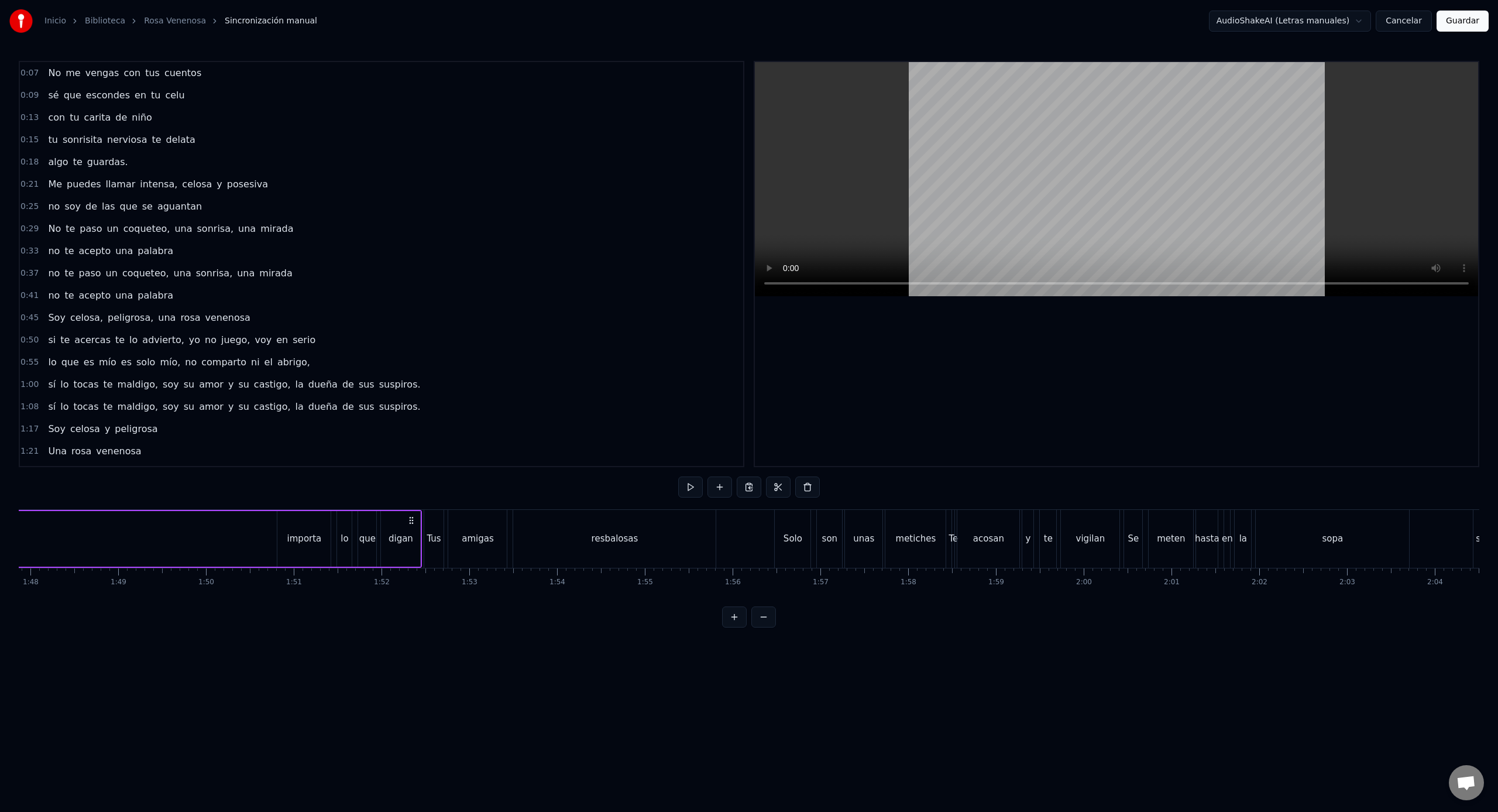
scroll to position [0, 9256]
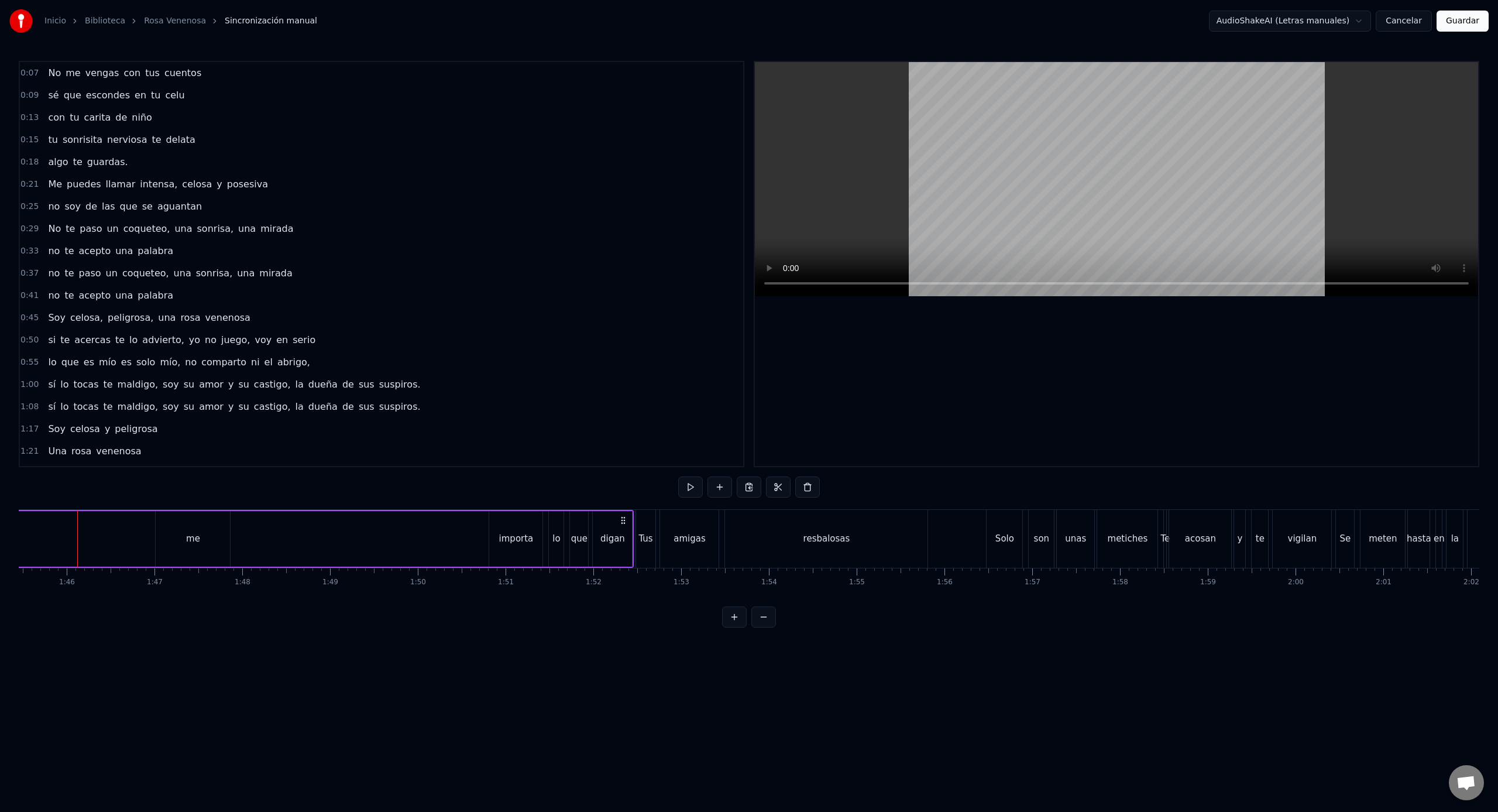
click at [467, 539] on div "No me vengas con tus cuentos sé que escondes en tu celu con tu carita de niño t…" at bounding box center [491, 539] width 19458 height 59
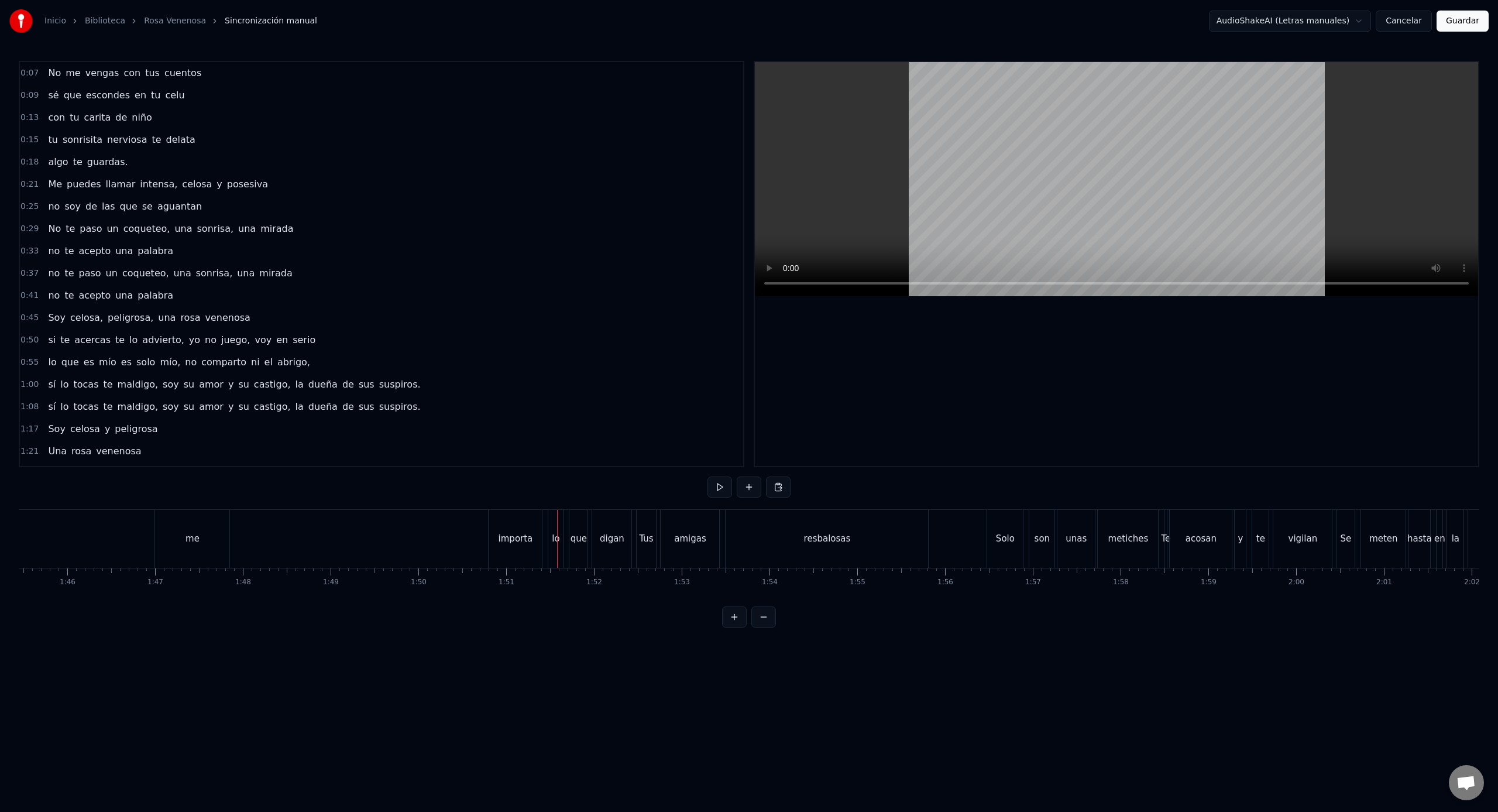
drag, startPoint x: 190, startPoint y: 543, endPoint x: 404, endPoint y: 555, distance: 214.3
click at [480, 538] on div "No me importa lo que digan" at bounding box center [173, 538] width 924 height 58
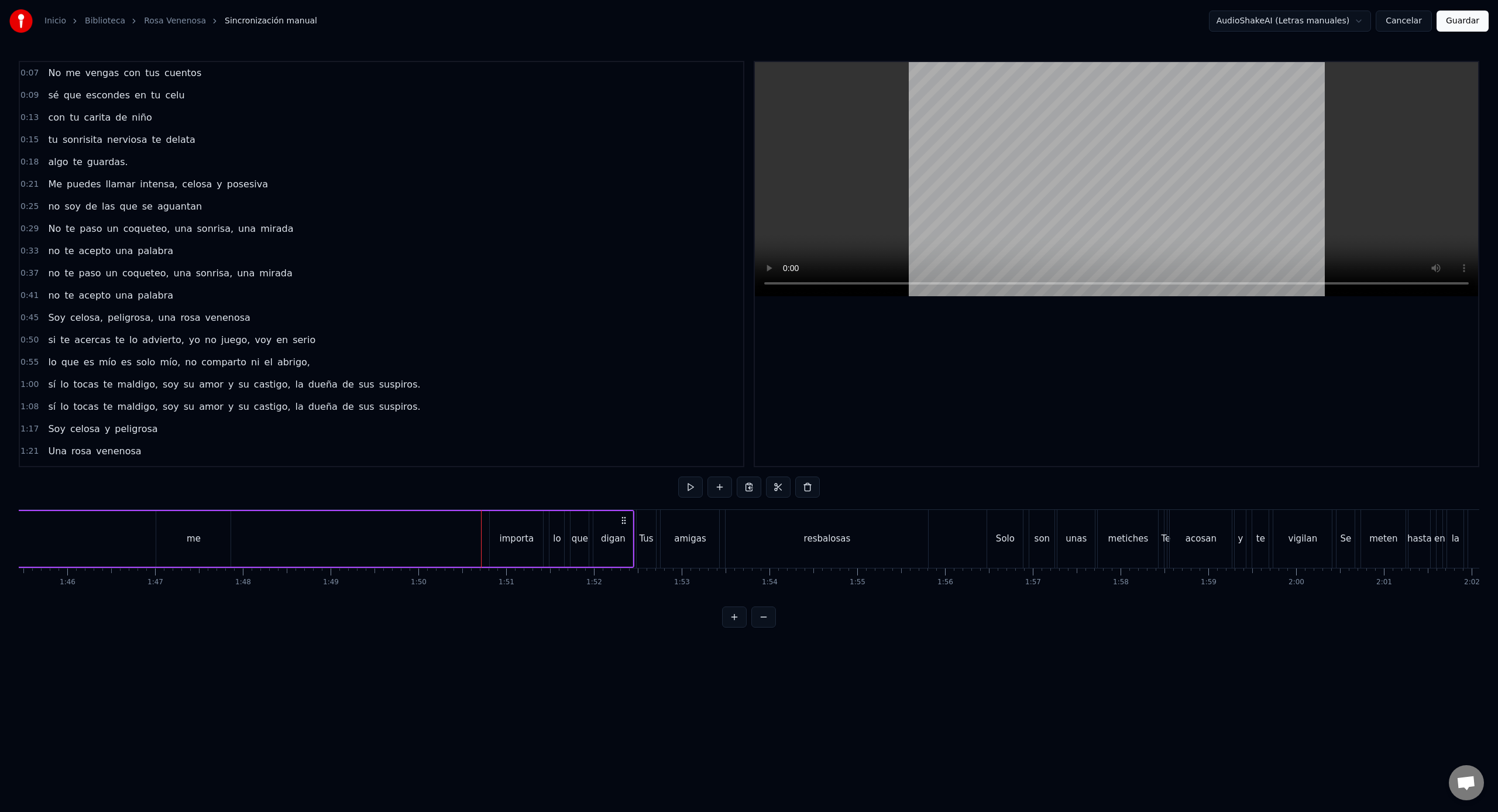
click at [201, 544] on div "me" at bounding box center [194, 539] width 74 height 56
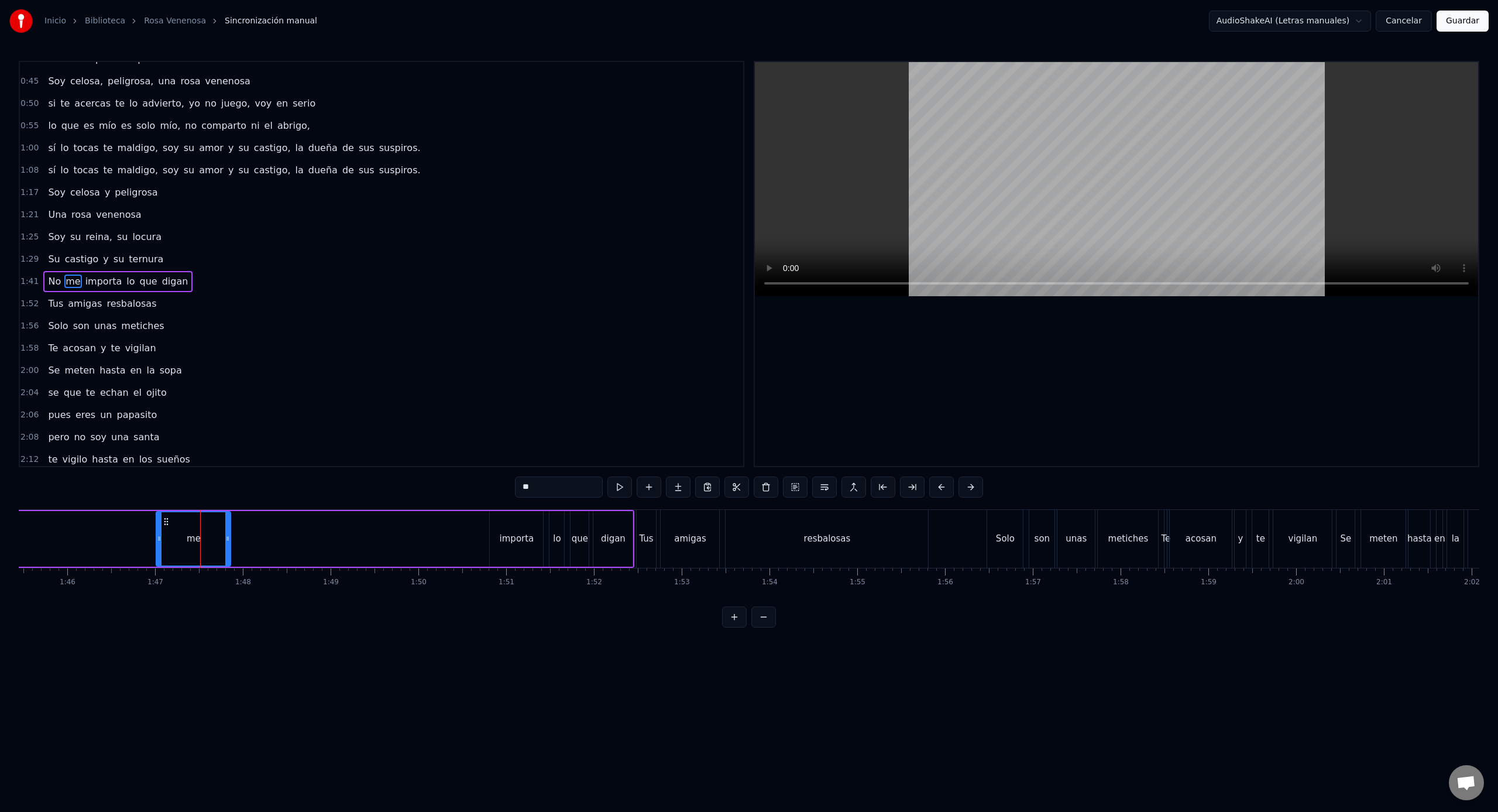
scroll to position [254, 0]
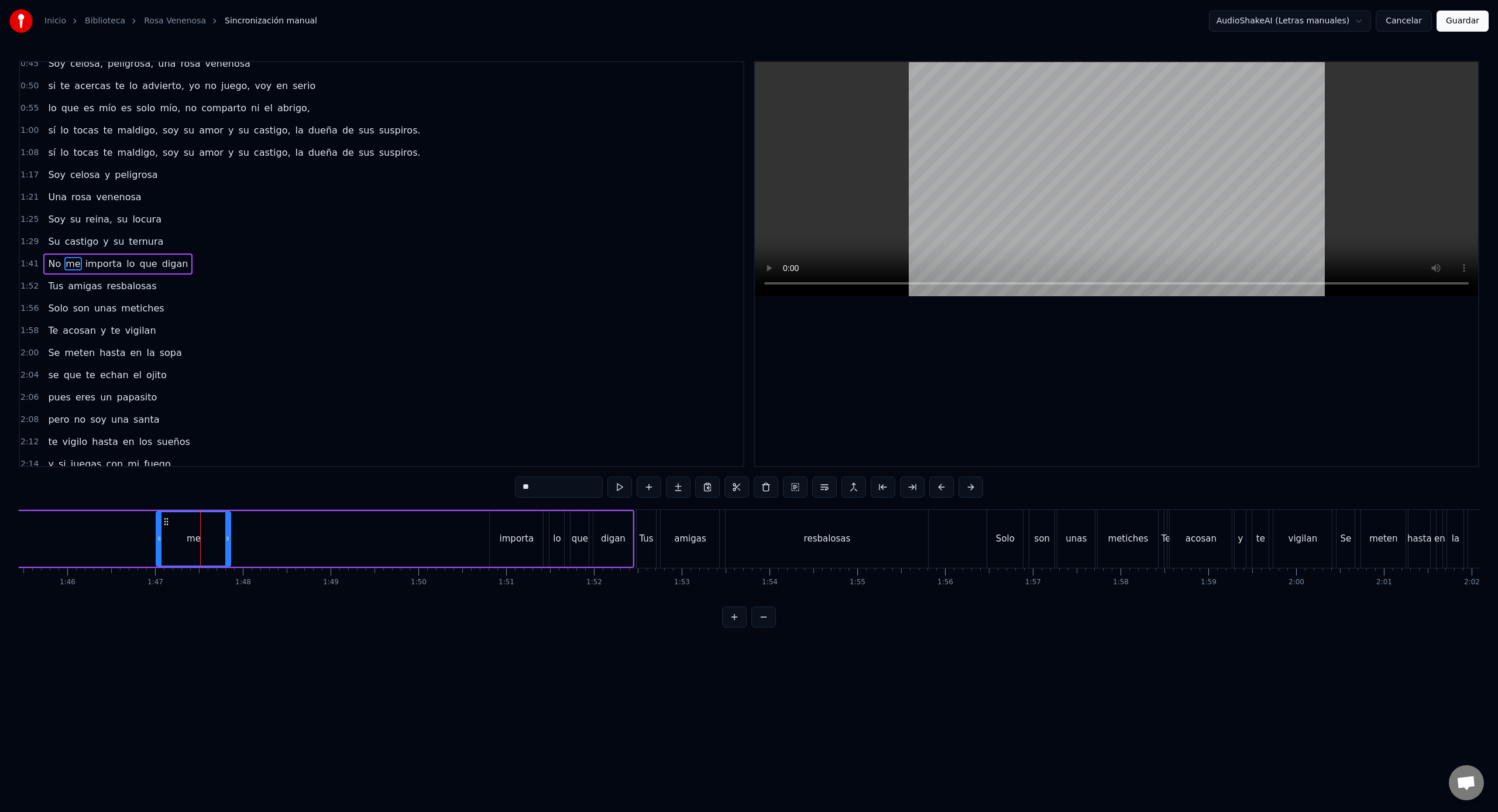
drag, startPoint x: 190, startPoint y: 539, endPoint x: 457, endPoint y: 540, distance: 267.0
click at [457, 540] on div "No me importa lo que digan" at bounding box center [173, 538] width 924 height 58
click at [198, 538] on div "me" at bounding box center [194, 539] width 14 height 13
drag, startPoint x: 188, startPoint y: 542, endPoint x: 221, endPoint y: 542, distance: 33.0
click at [220, 542] on div "me" at bounding box center [193, 539] width 73 height 53
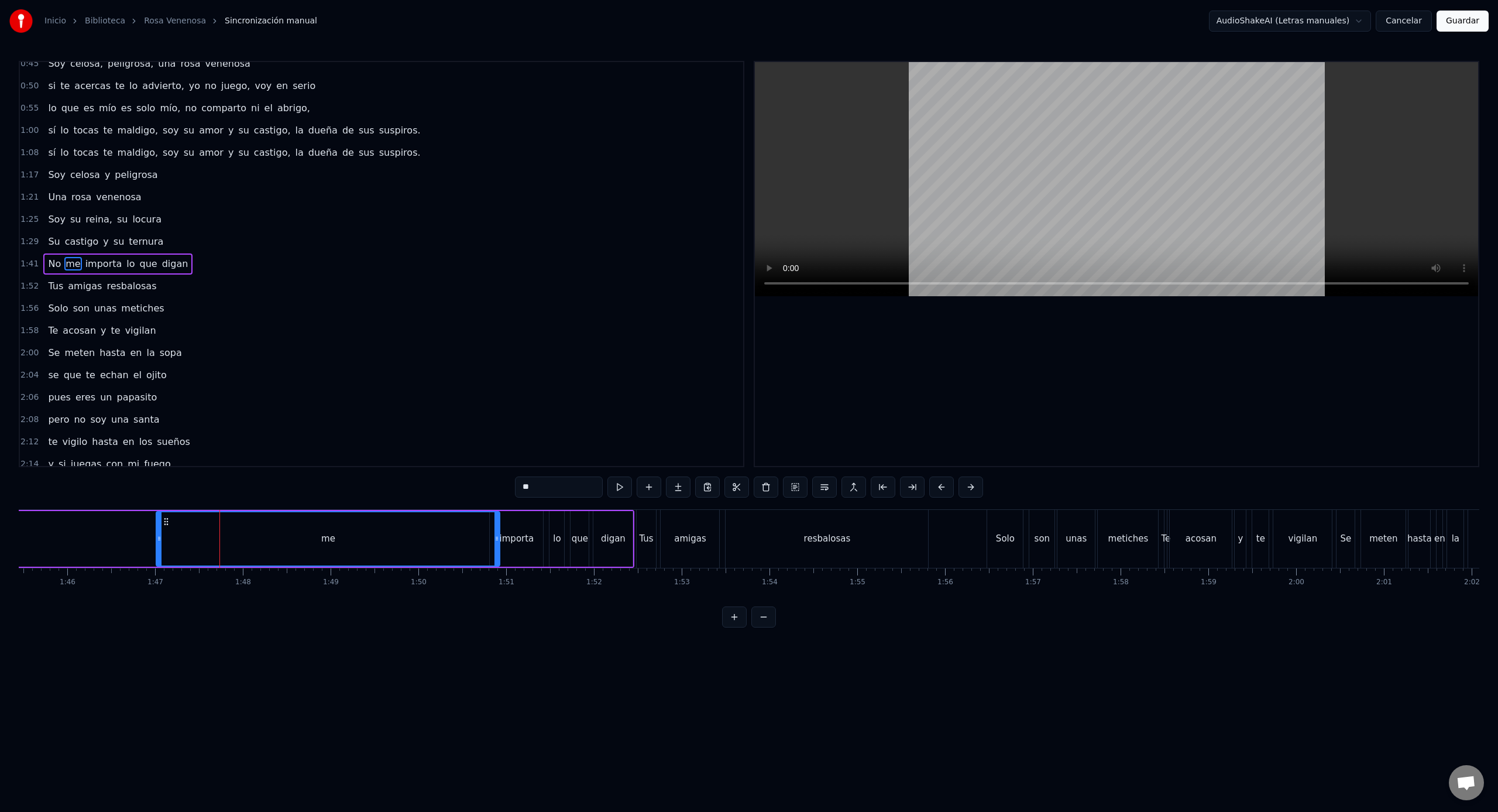
drag, startPoint x: 229, startPoint y: 539, endPoint x: 497, endPoint y: 543, distance: 268.0
click at [497, 543] on div at bounding box center [496, 539] width 5 height 53
drag, startPoint x: 160, startPoint y: 543, endPoint x: 460, endPoint y: 543, distance: 300.0
click at [484, 552] on div at bounding box center [483, 539] width 5 height 53
click at [457, 540] on div "No me importa lo que digan" at bounding box center [173, 538] width 924 height 58
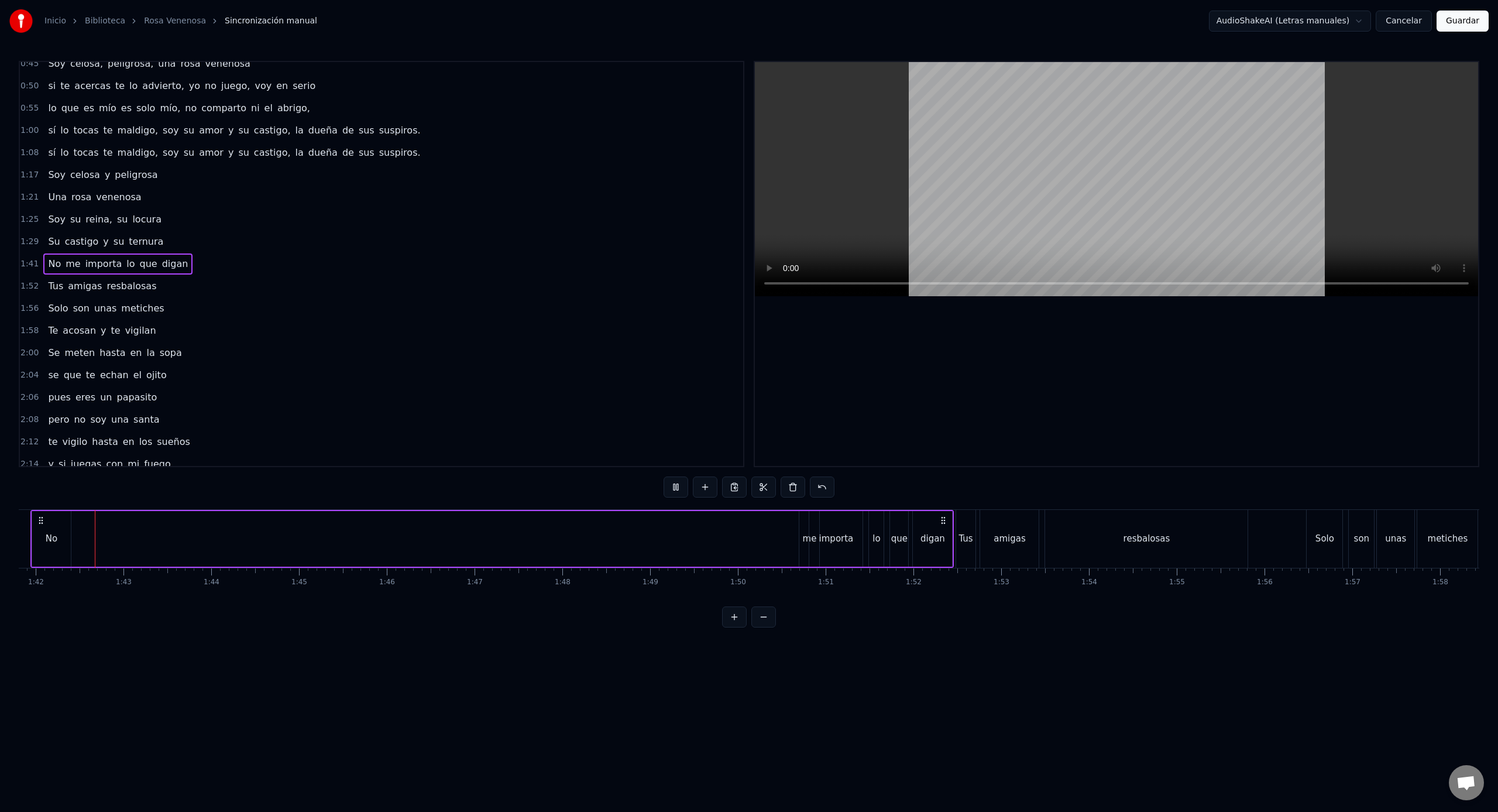
scroll to position [0, 8931]
click at [64, 536] on div "No" at bounding box center [57, 539] width 39 height 56
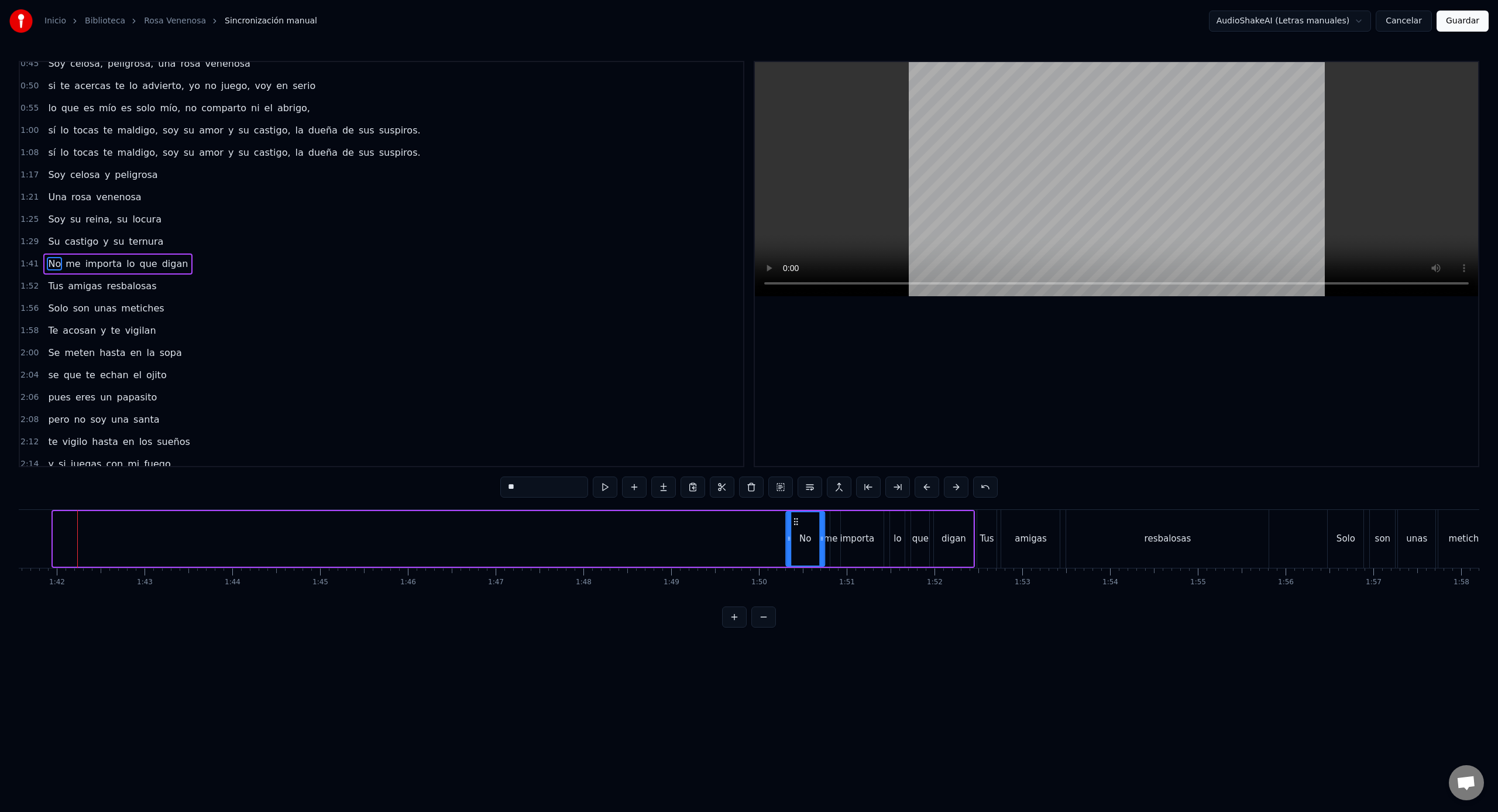
drag, startPoint x: 63, startPoint y: 521, endPoint x: 795, endPoint y: 560, distance: 733.0
click at [795, 560] on div "No" at bounding box center [805, 539] width 38 height 53
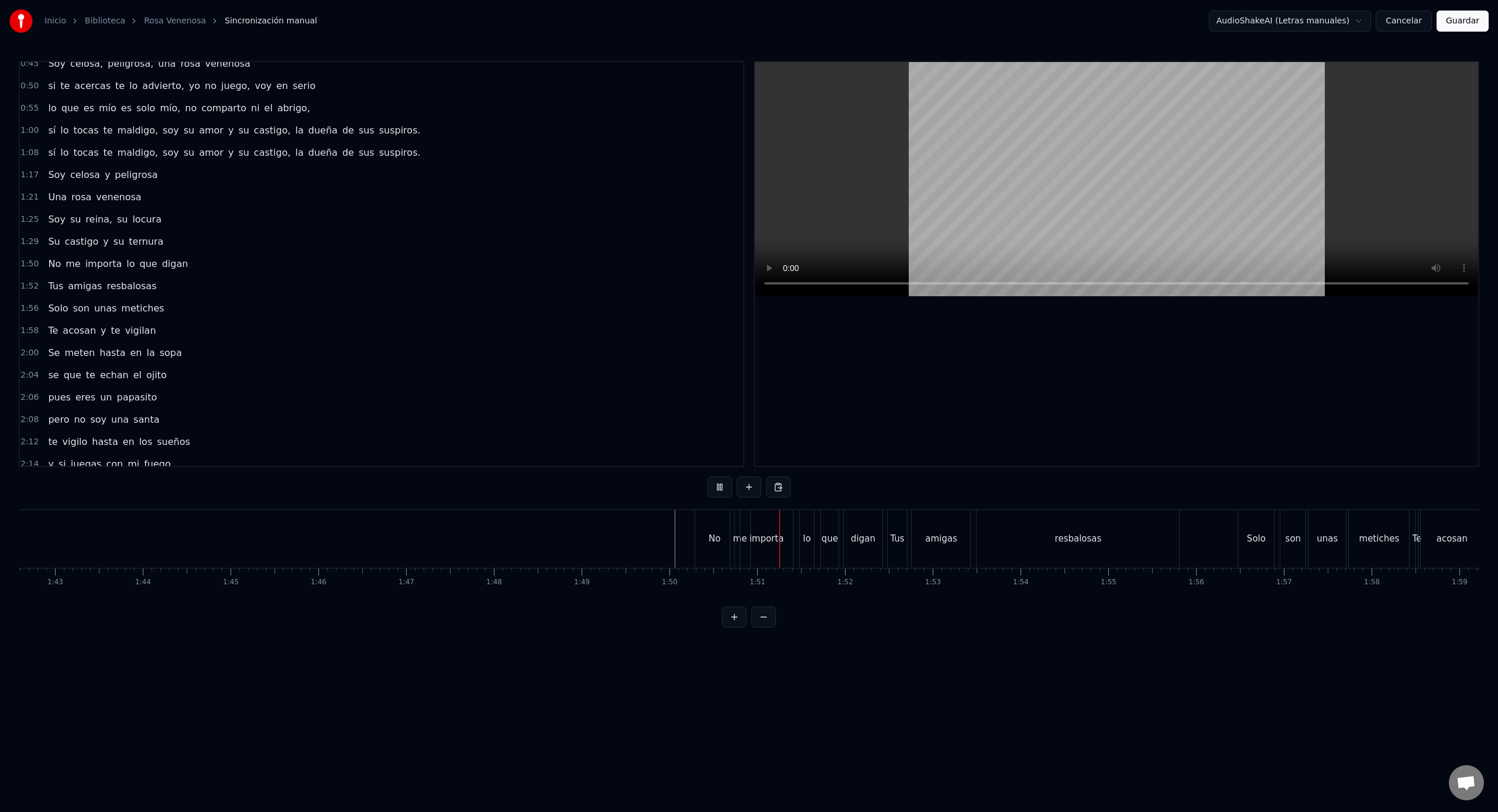
scroll to position [0, 9014]
click at [639, 532] on div at bounding box center [734, 538] width 19458 height 58
click at [639, 532] on div at bounding box center [746, 538] width 19458 height 58
click at [906, 542] on div "Tus" at bounding box center [900, 539] width 14 height 13
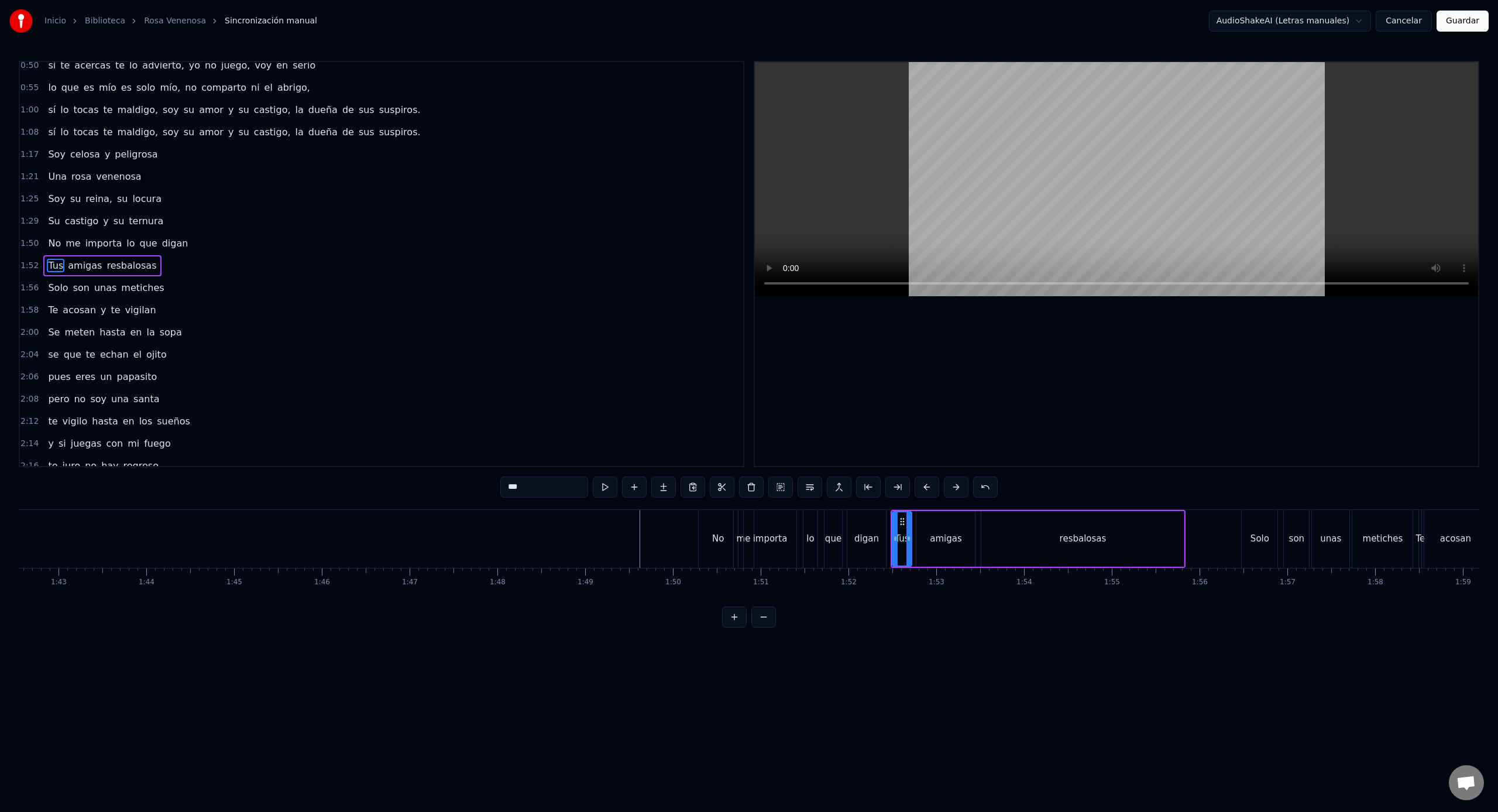
scroll to position [276, 0]
click at [922, 620] on div "0:07 No me vengas con tus cuentos 0:09 sé que escondes en tu celu 0:13 con tu c…" at bounding box center [749, 343] width 1461 height 566
click at [926, 542] on div "amigas" at bounding box center [946, 539] width 59 height 56
click at [932, 611] on div "0:07 No me vengas con tus cuentos 0:09 sé que escondes en tu celu 0:13 con tu c…" at bounding box center [749, 343] width 1461 height 566
click at [1024, 543] on div "resbalosas" at bounding box center [1082, 539] width 202 height 56
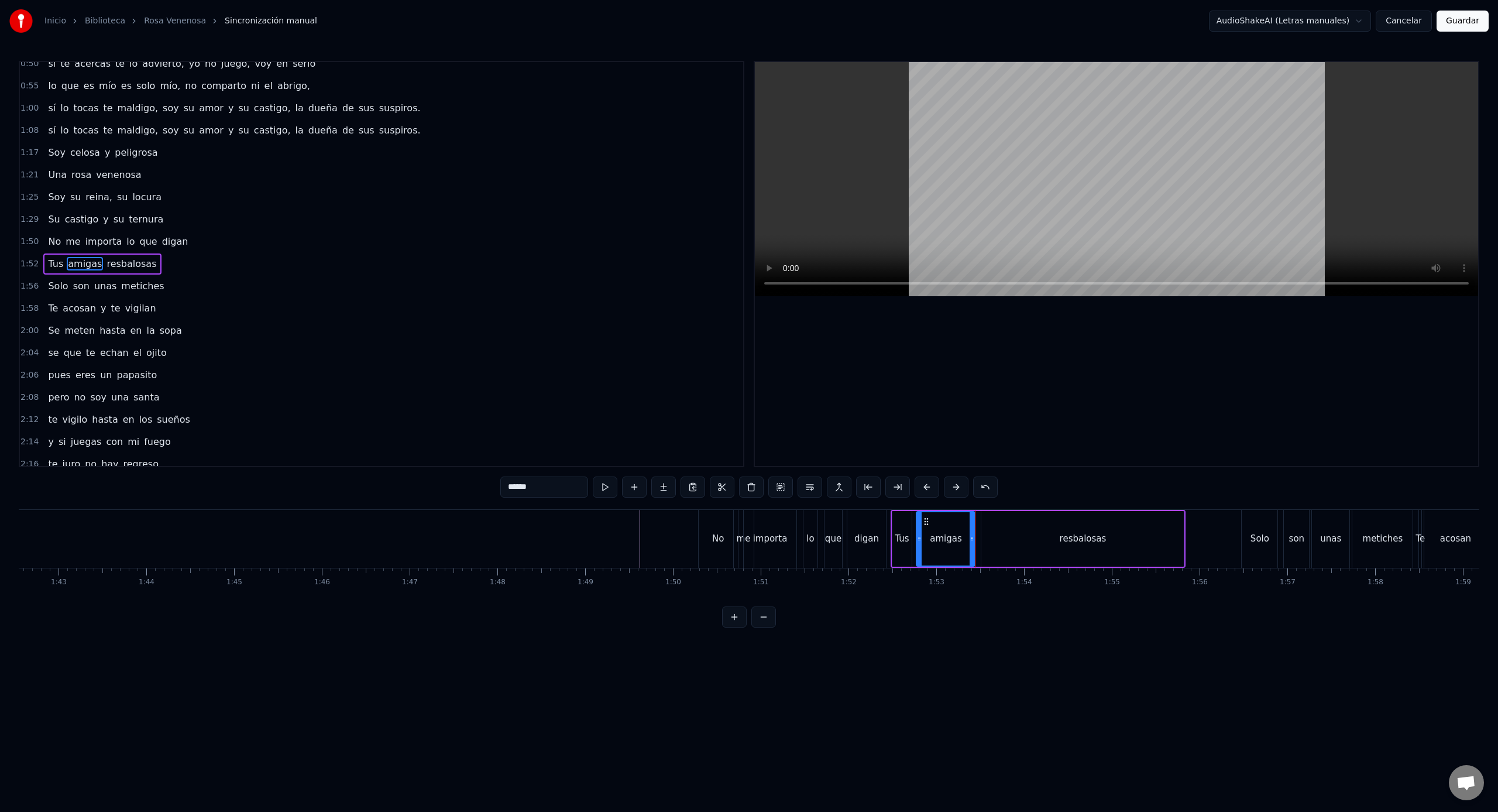
type input "**********"
click at [1010, 604] on div "0:07 No me vengas con tus cuentos 0:09 sé que escondes en tu celu 0:13 con tu c…" at bounding box center [749, 343] width 1461 height 566
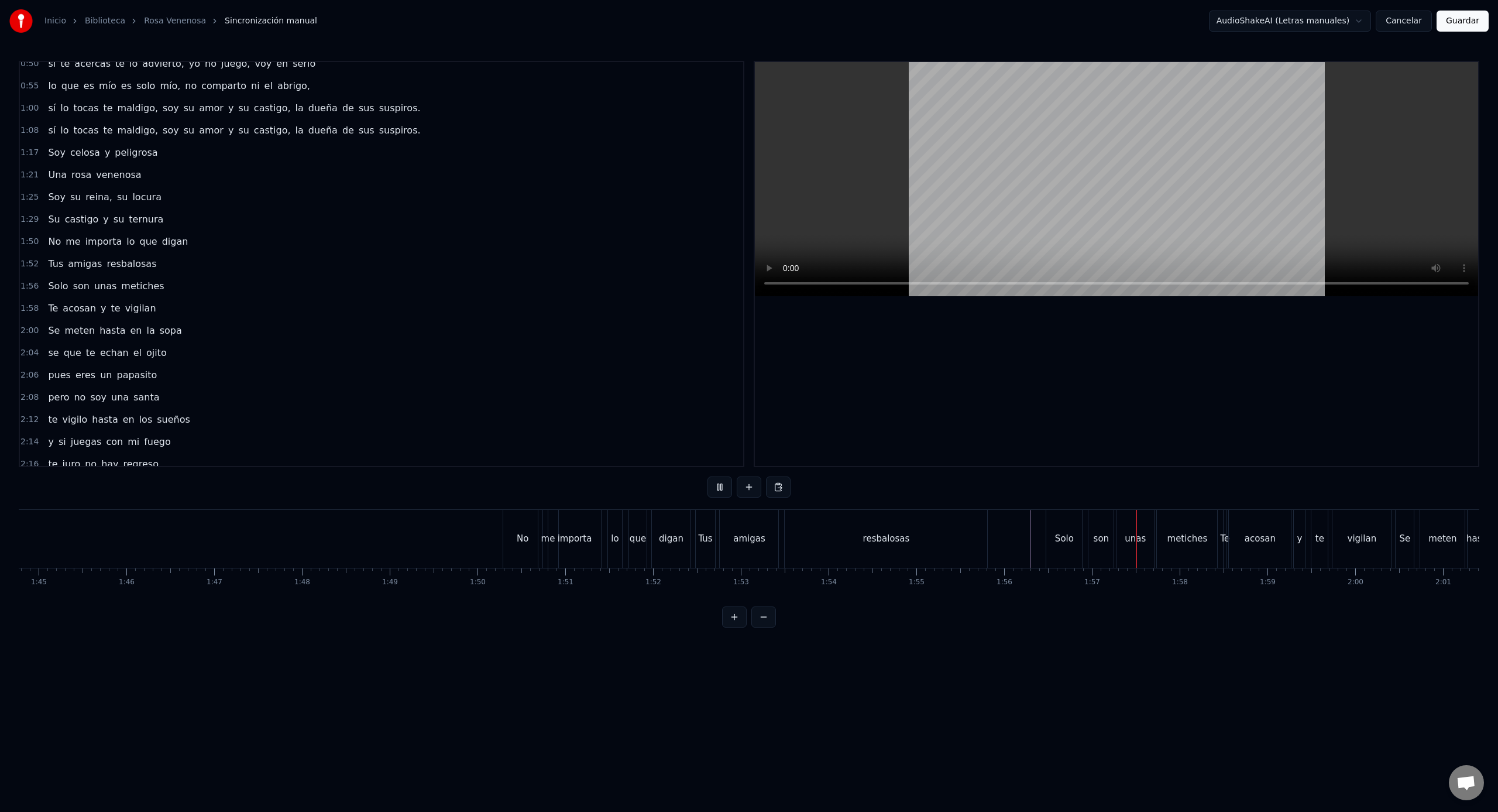
scroll to position [0, 9182]
click at [245, 197] on div "1:25 Soy su reina, su locura" at bounding box center [381, 196] width 723 height 22
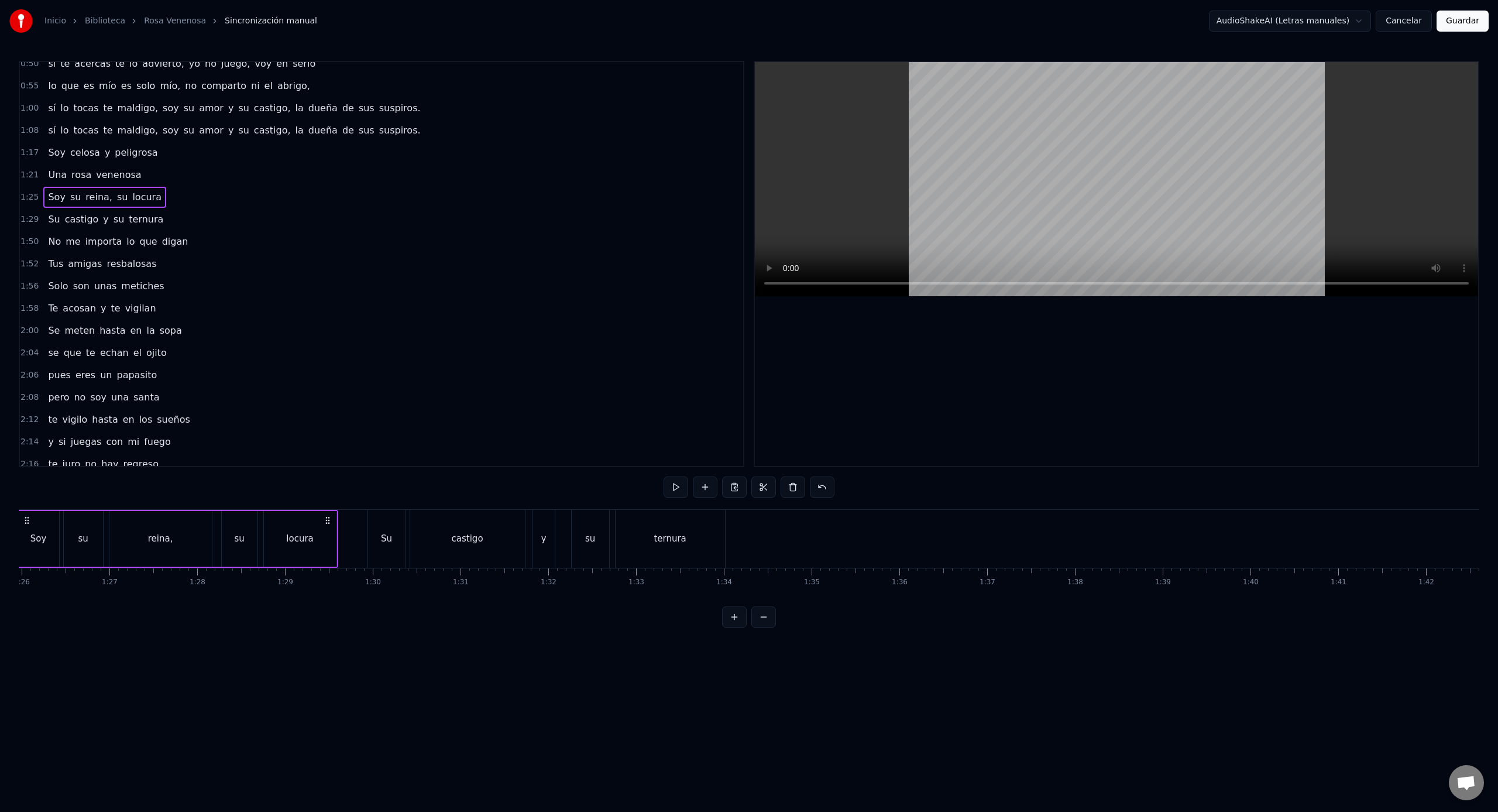
scroll to position [0, 7484]
click at [201, 127] on span "amor" at bounding box center [211, 130] width 27 height 13
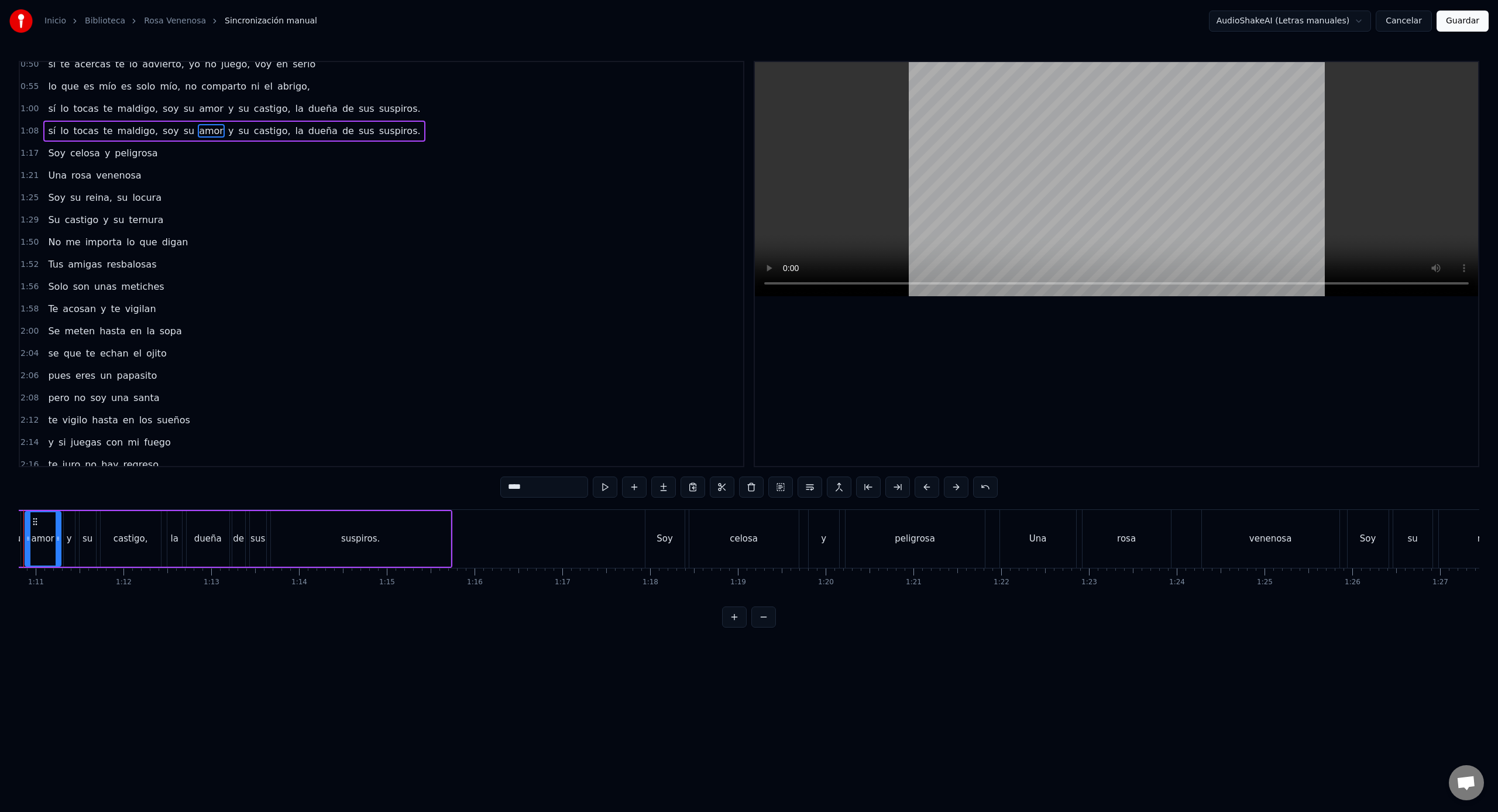
scroll to position [0, 6161]
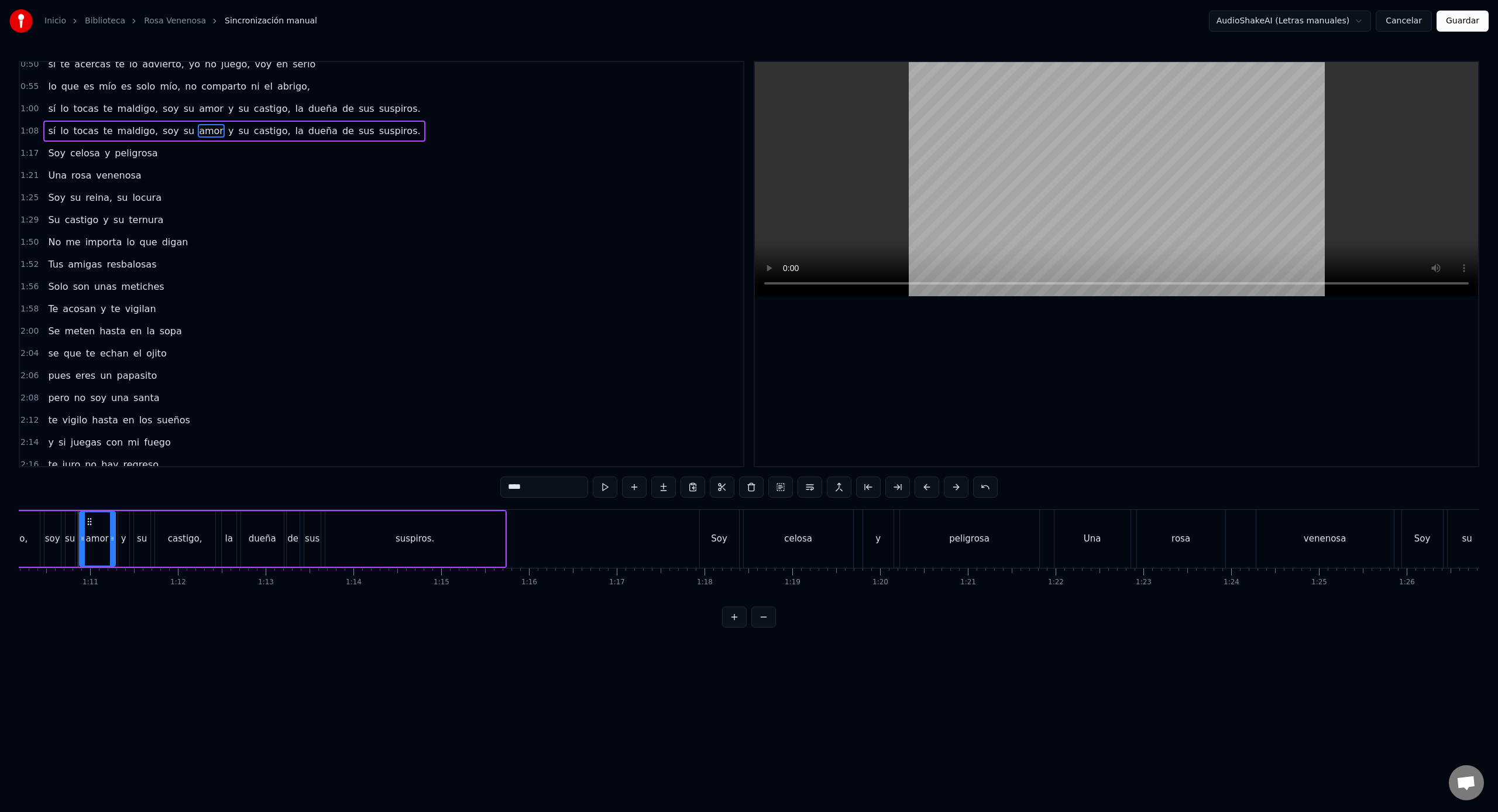
click at [1307, 20] on html "Inicio Biblioteca [PERSON_NAME] Venenosa Sincronización manual AudioShakeAI (Le…" at bounding box center [749, 323] width 1498 height 646
click at [182, 24] on link "Rosa Venenosa" at bounding box center [175, 21] width 62 height 11
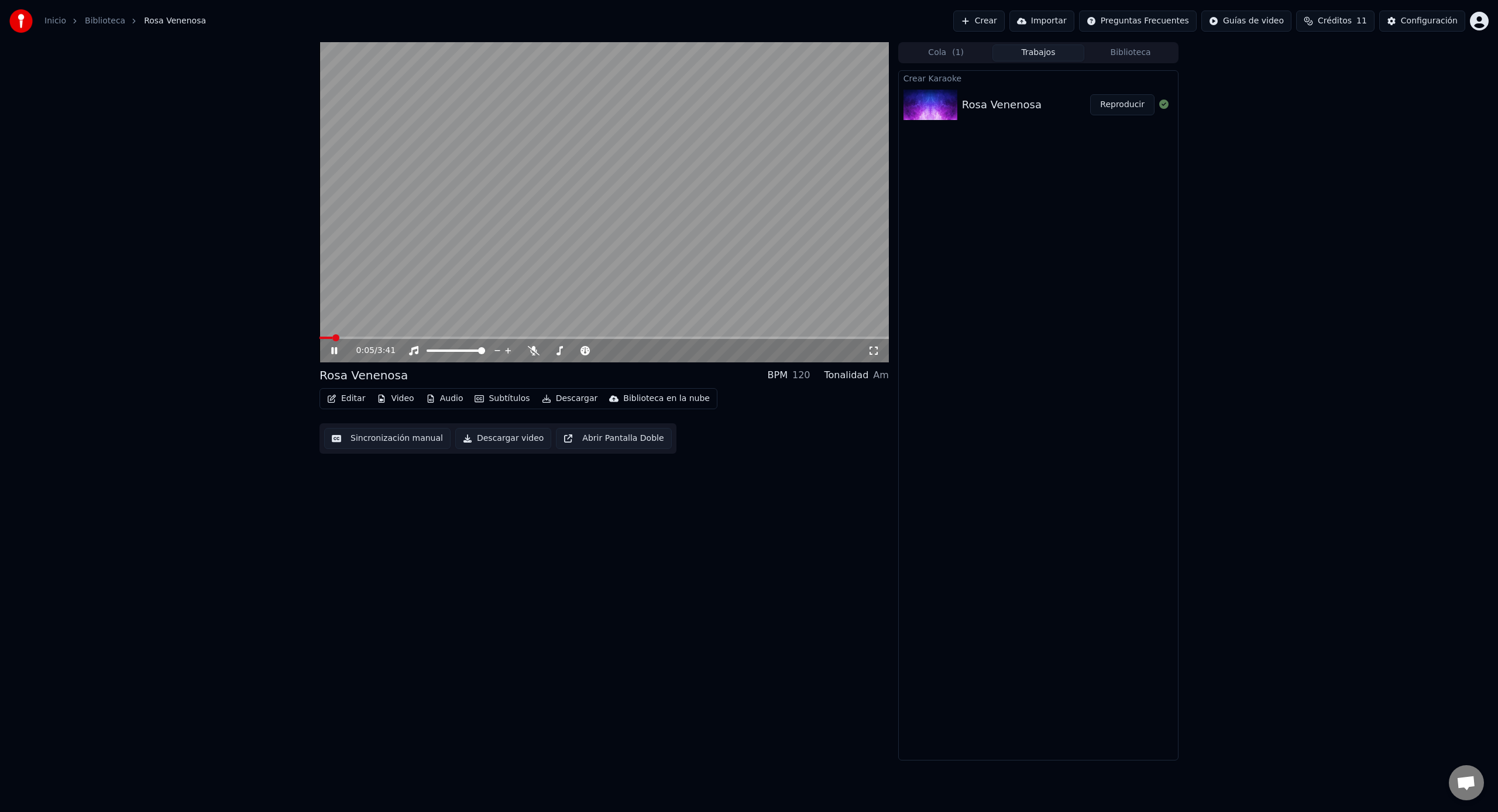
click at [335, 351] on icon at bounding box center [342, 351] width 28 height 9
click at [497, 399] on button "Subtítulos" at bounding box center [502, 397] width 65 height 16
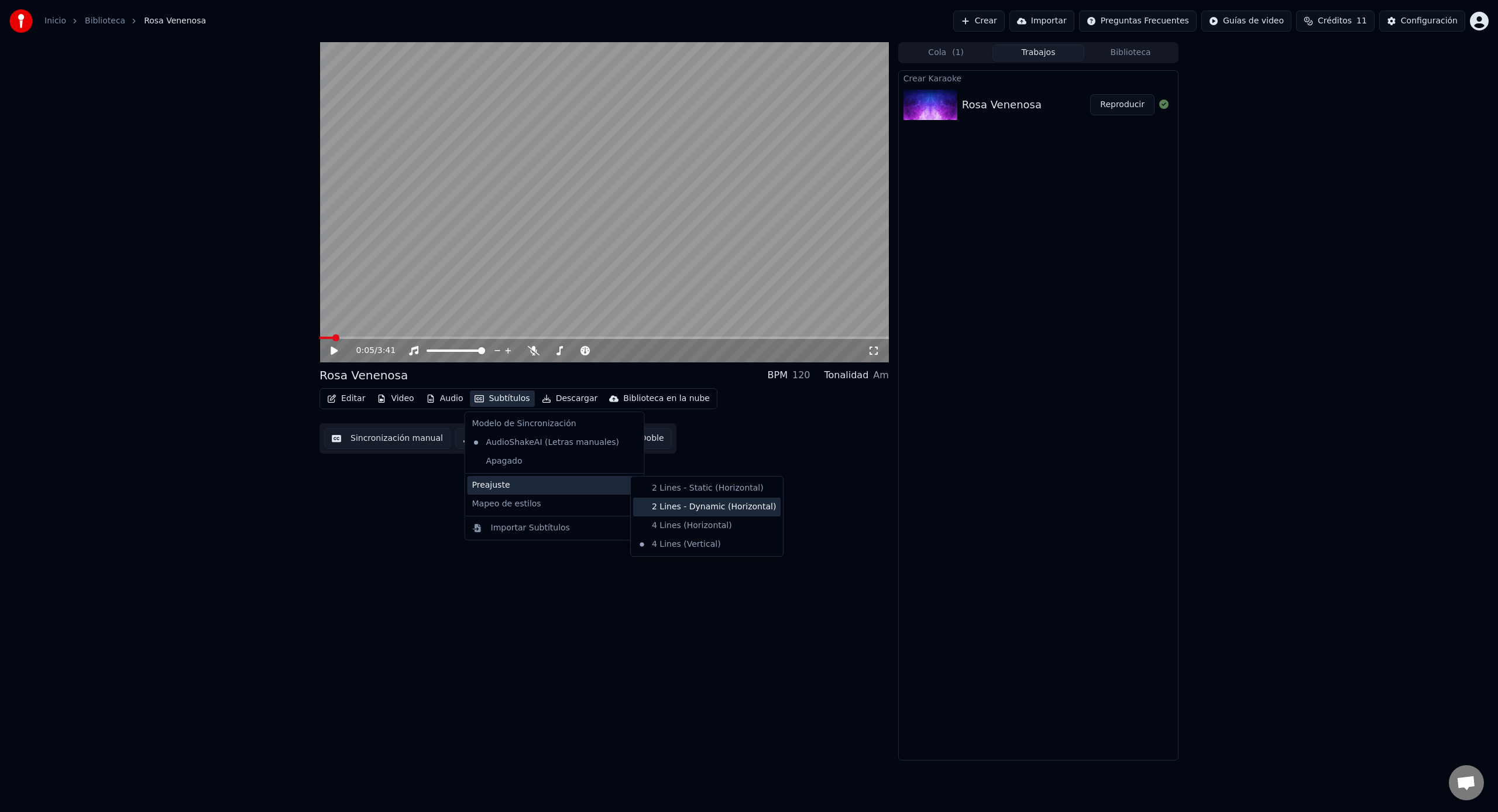
click at [687, 508] on div "2 Lines - Dynamic (Horizontal)" at bounding box center [706, 507] width 147 height 19
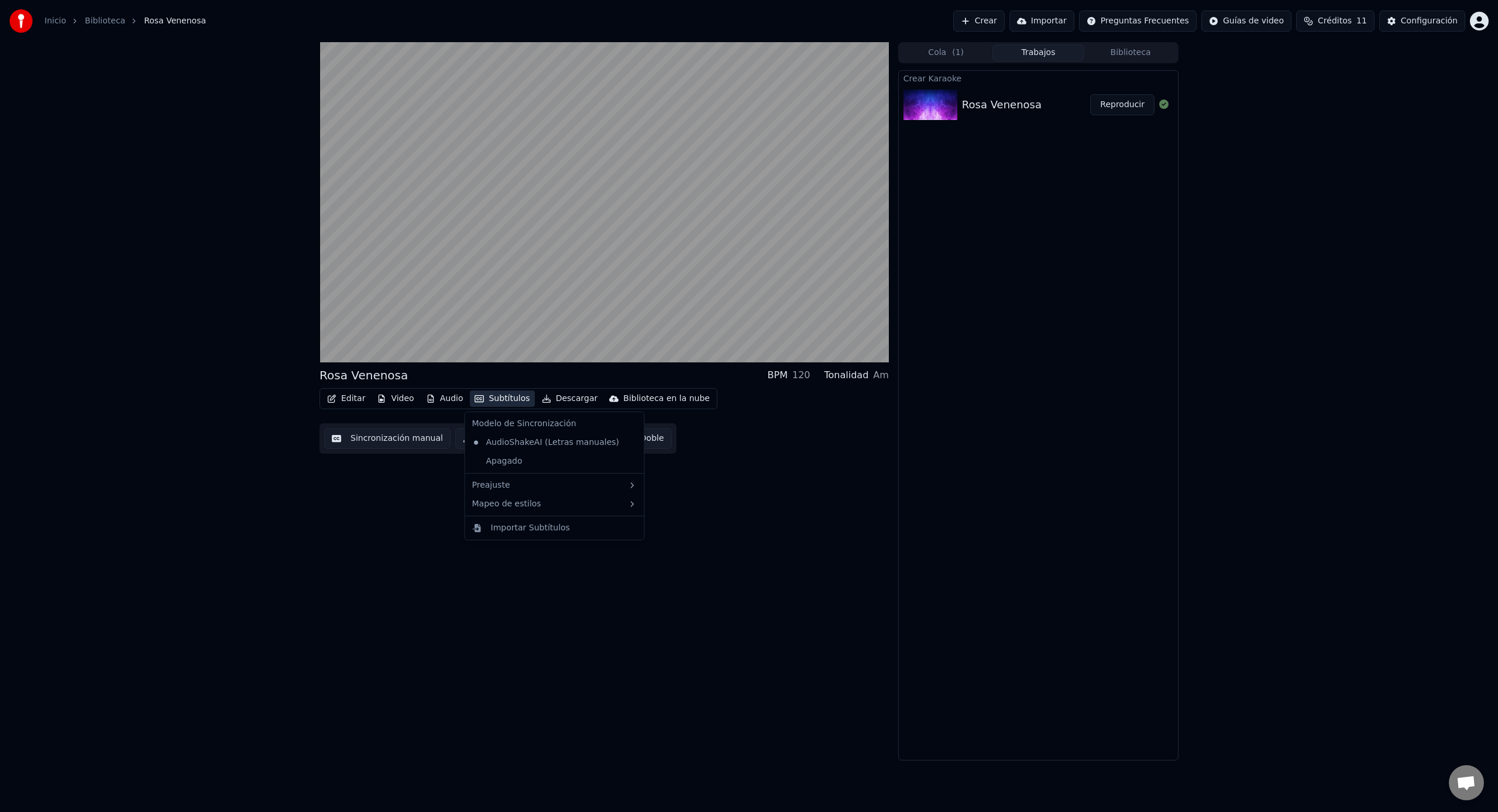
click at [515, 399] on button "Subtítulos" at bounding box center [502, 397] width 65 height 16
click at [679, 525] on div "4 Lines (Horizontal)" at bounding box center [706, 526] width 147 height 19
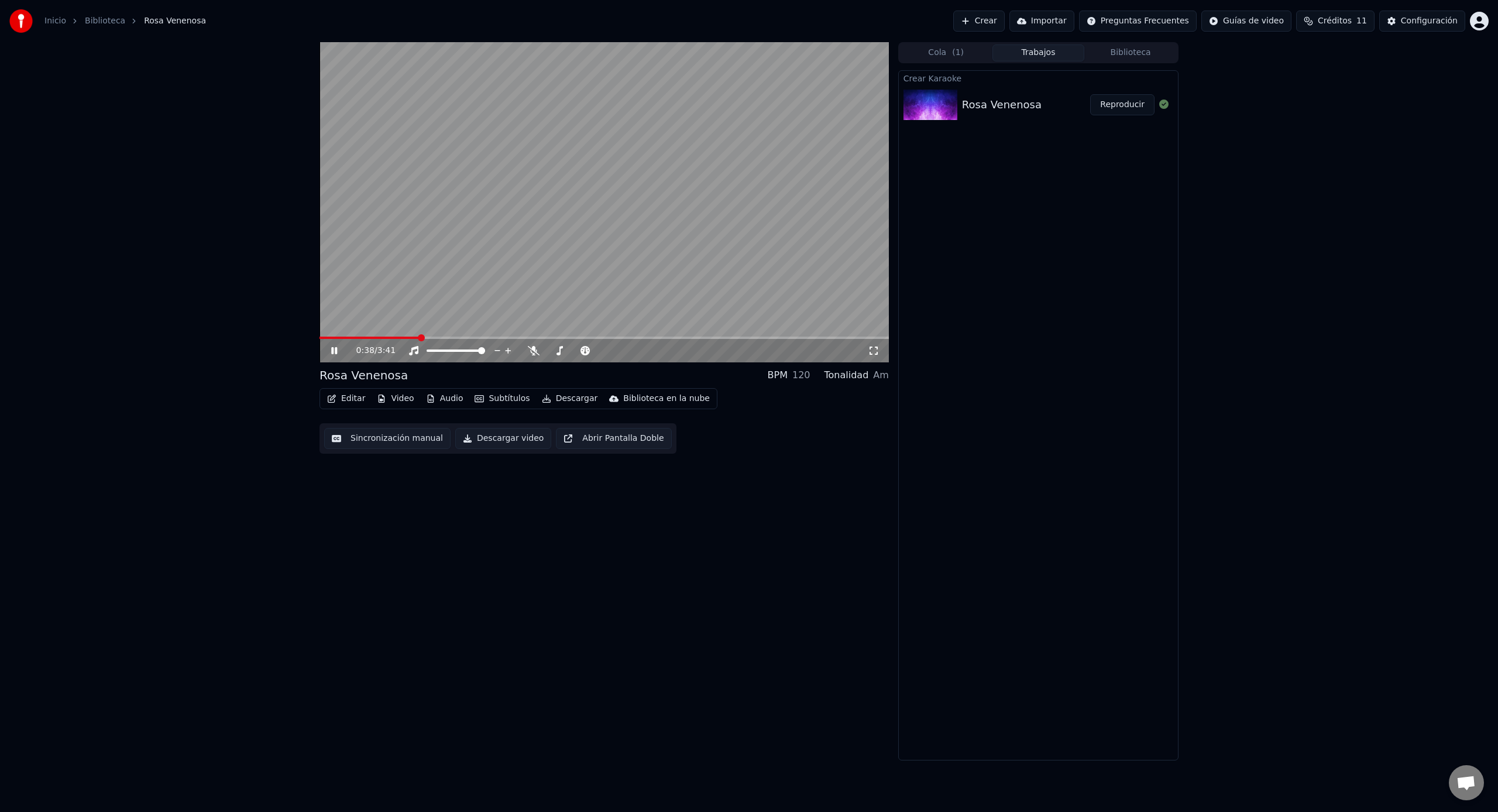
click at [336, 350] on icon at bounding box center [334, 350] width 6 height 7
click at [568, 401] on button "Descargar" at bounding box center [569, 397] width 65 height 16
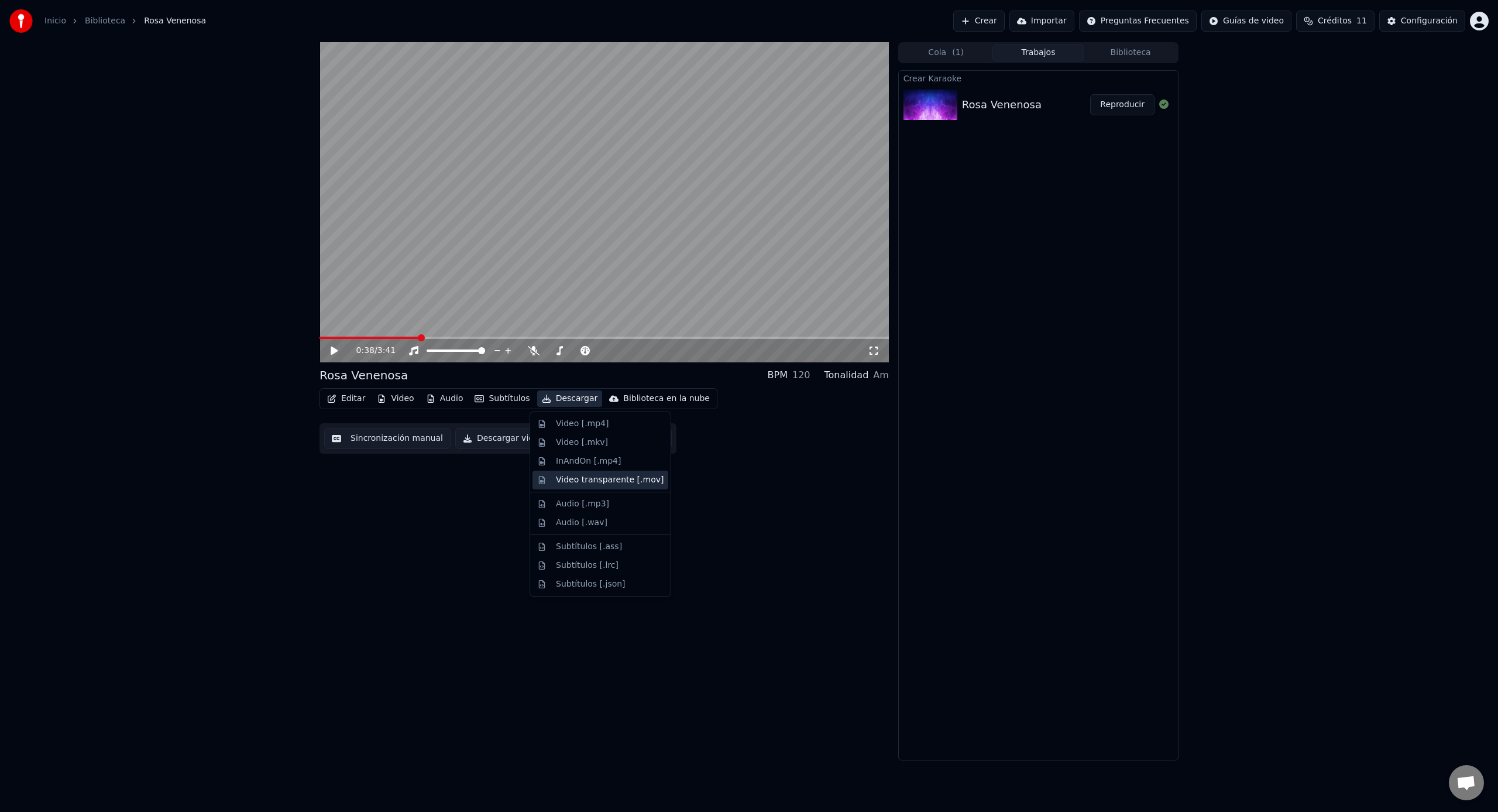
click at [605, 482] on div "Video transparente [.mov]" at bounding box center [609, 480] width 107 height 11
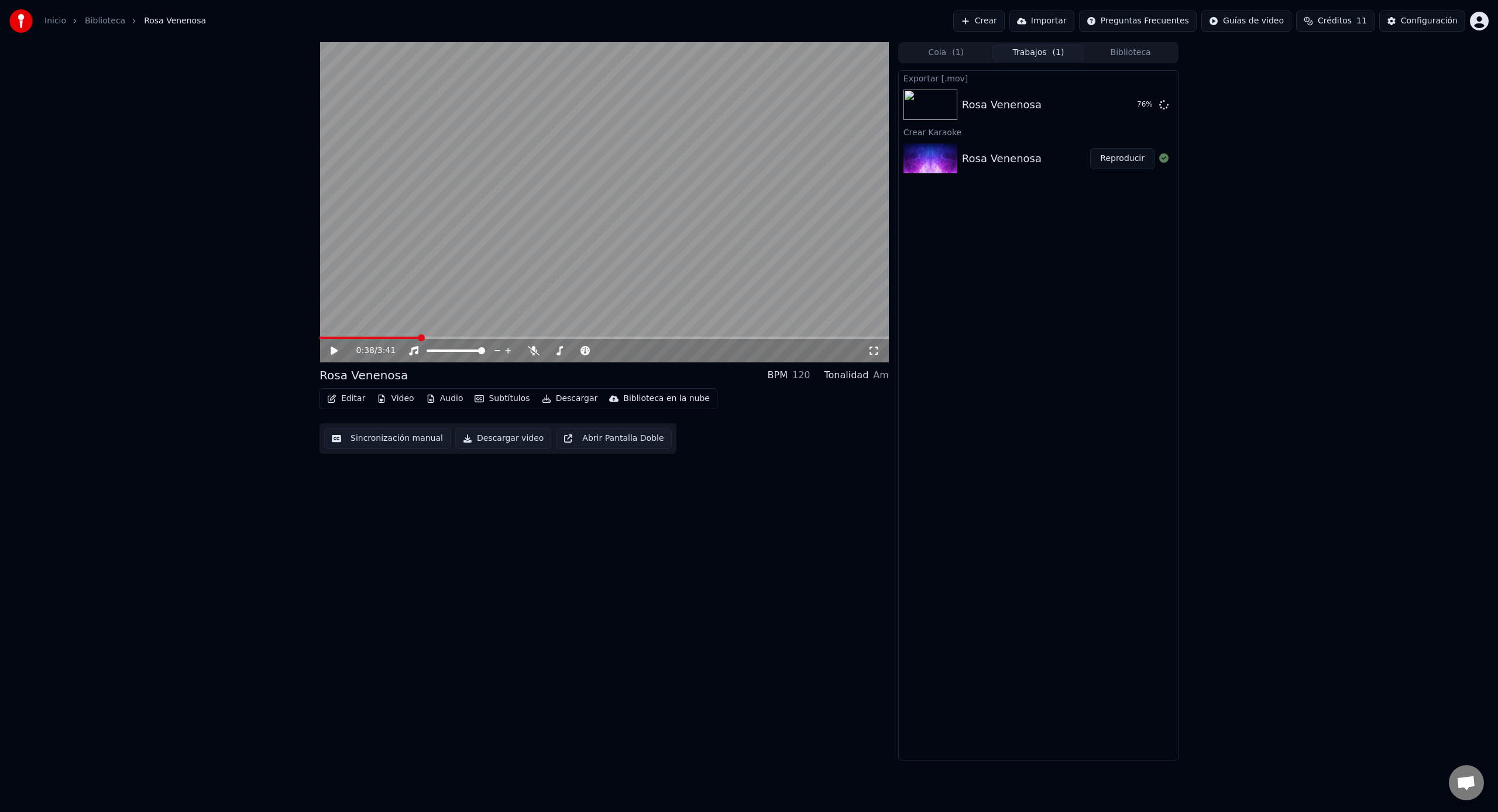
click at [335, 355] on icon at bounding box center [342, 351] width 28 height 9
click at [329, 354] on icon at bounding box center [342, 351] width 28 height 9
